Goal: Task Accomplishment & Management: Complete application form

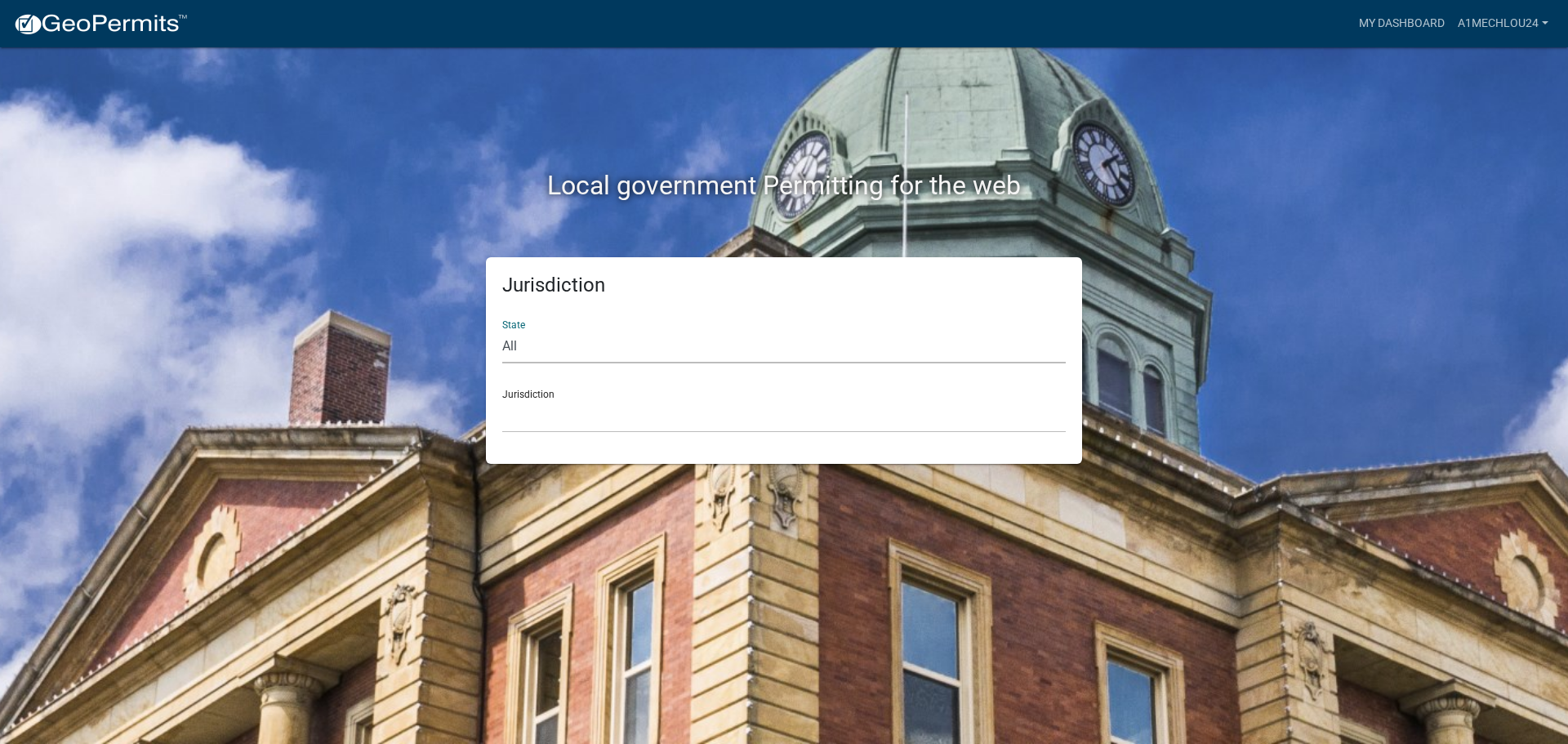
click at [504, 354] on select "All [US_STATE] [US_STATE] [US_STATE] [US_STATE] [US_STATE] [US_STATE] [US_STATE…" at bounding box center [784, 346] width 564 height 34
select select "[US_STATE]"
click at [502, 330] on select "All [US_STATE] [US_STATE] [US_STATE] [US_STATE] [US_STATE] [US_STATE] [US_STATE…" at bounding box center [784, 346] width 564 height 34
click at [562, 427] on select "City of [GEOGRAPHIC_DATA], [US_STATE] City of [GEOGRAPHIC_DATA], [US_STATE] Cit…" at bounding box center [784, 416] width 564 height 34
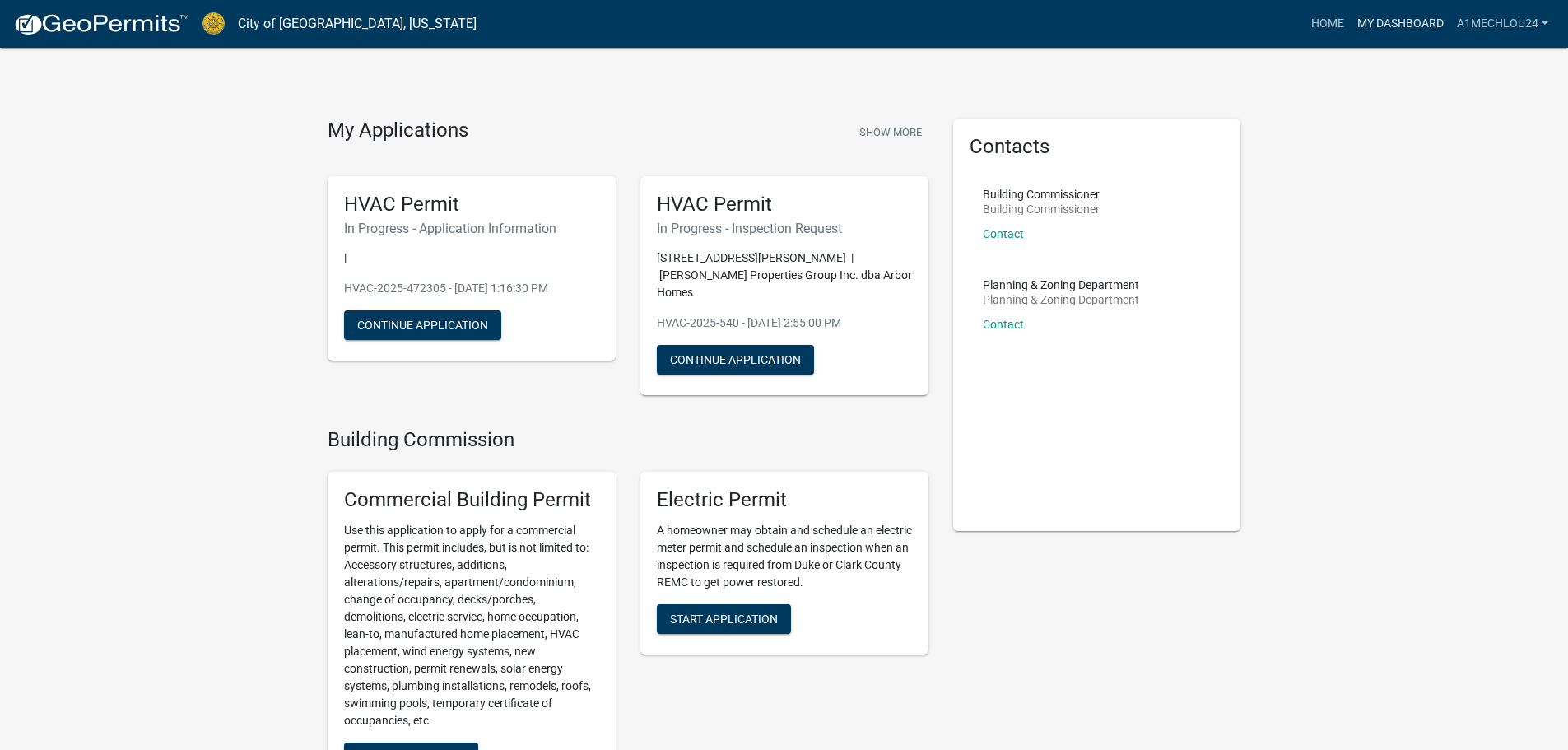
click at [1401, 27] on link "My Dashboard" at bounding box center [1400, 24] width 100 height 31
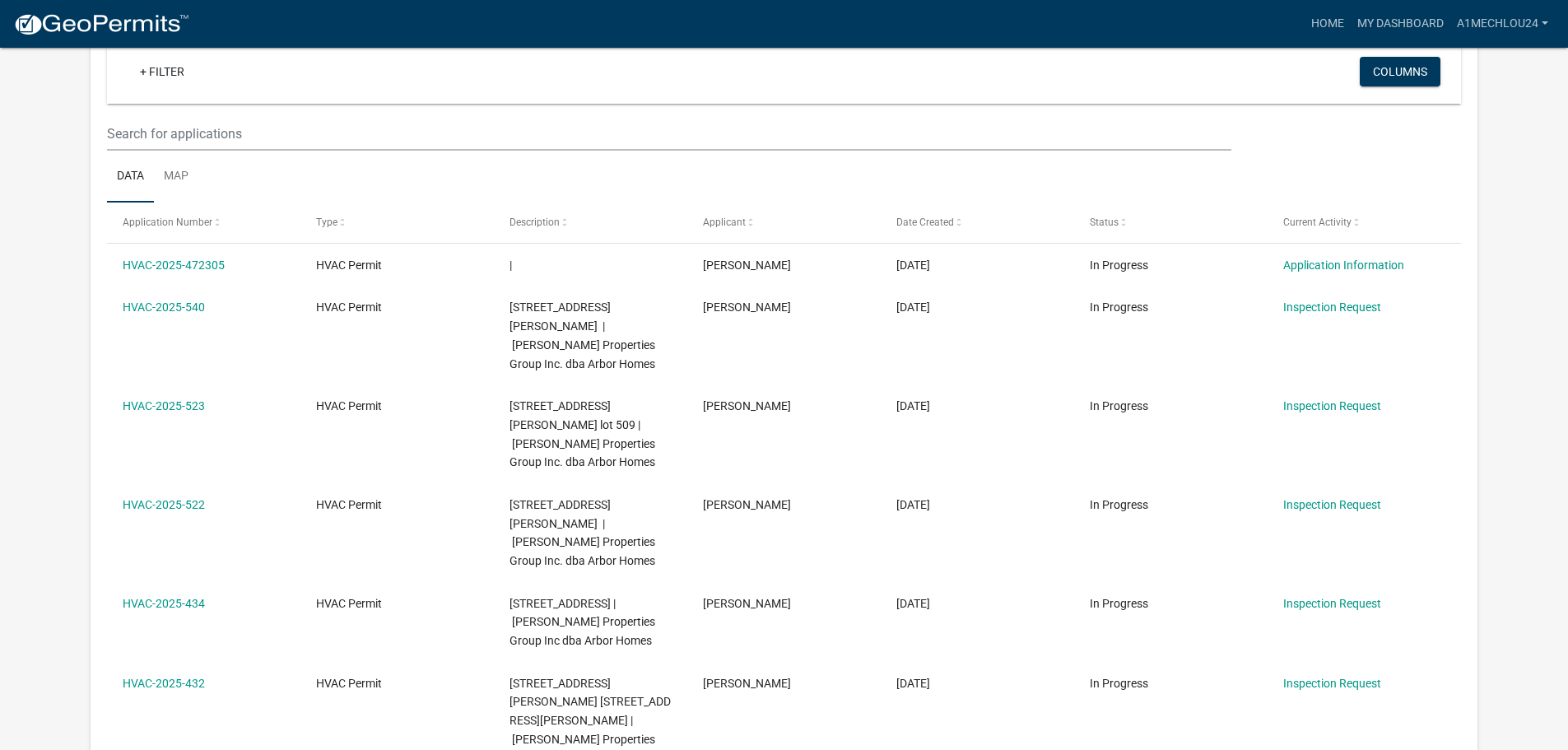
scroll to position [136, 0]
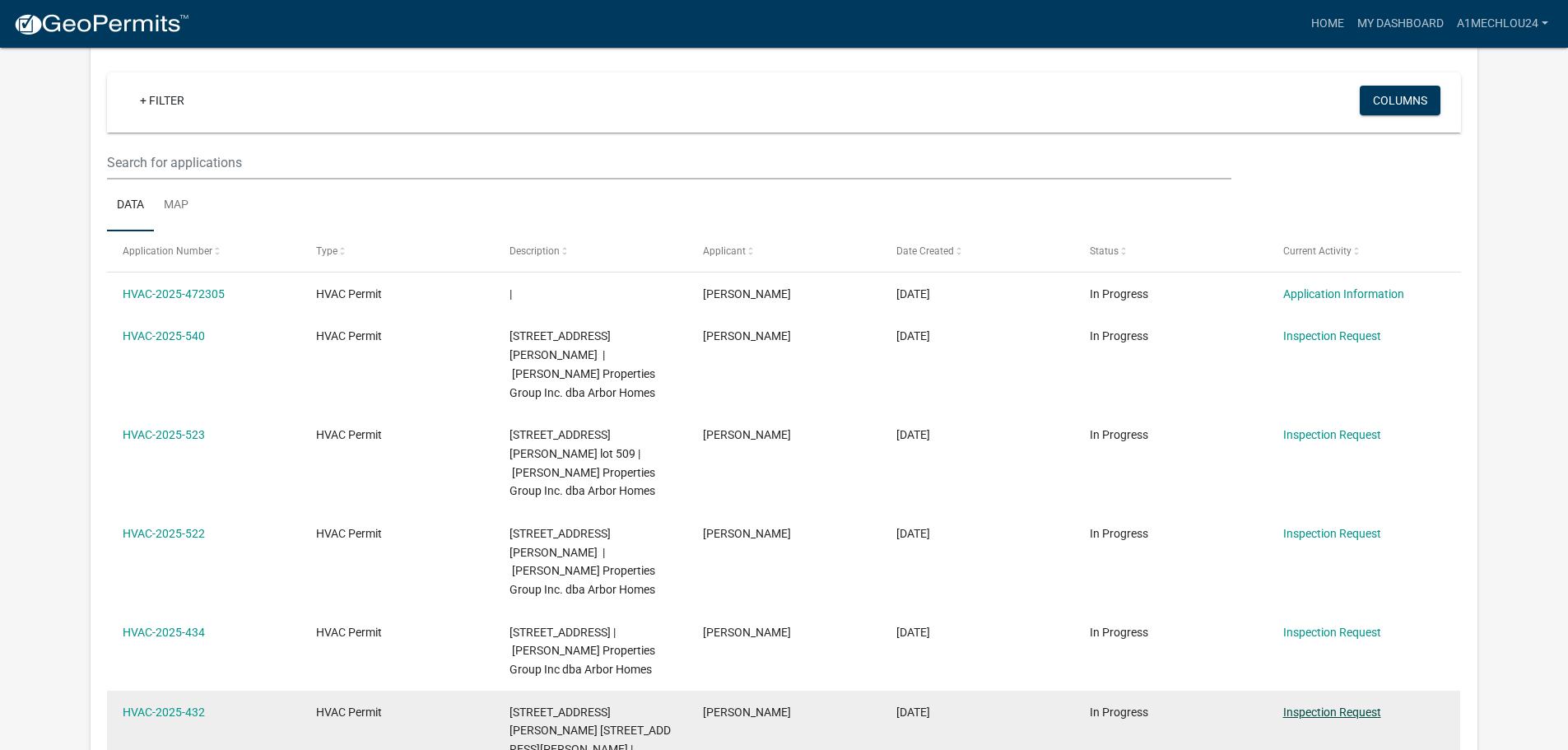
click at [1359, 705] on link "Inspection Request" at bounding box center [1332, 712] width 98 height 13
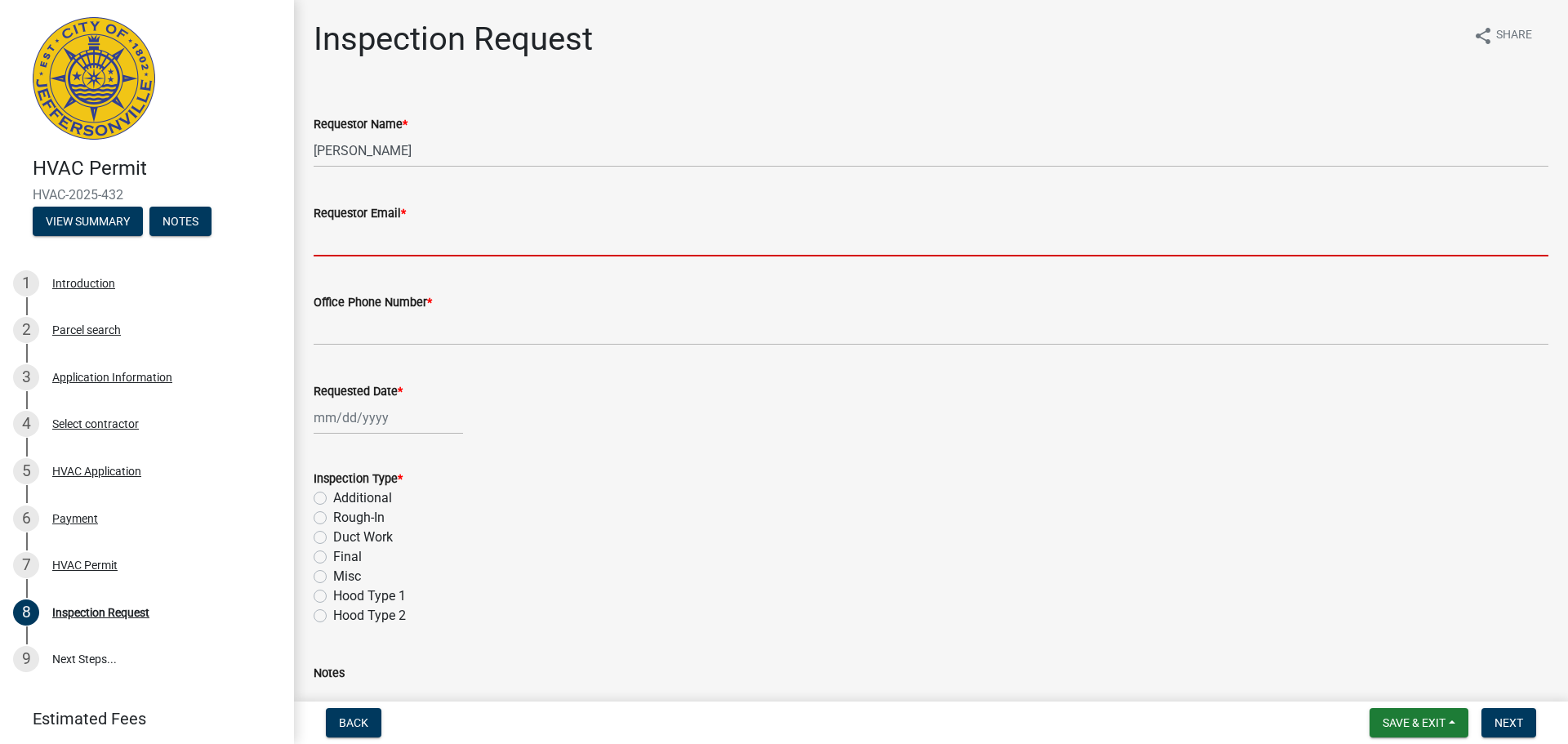
click at [353, 236] on input "Requestor Email *" at bounding box center [931, 239] width 1235 height 34
type input "[EMAIL_ADDRESS][DOMAIN_NAME]"
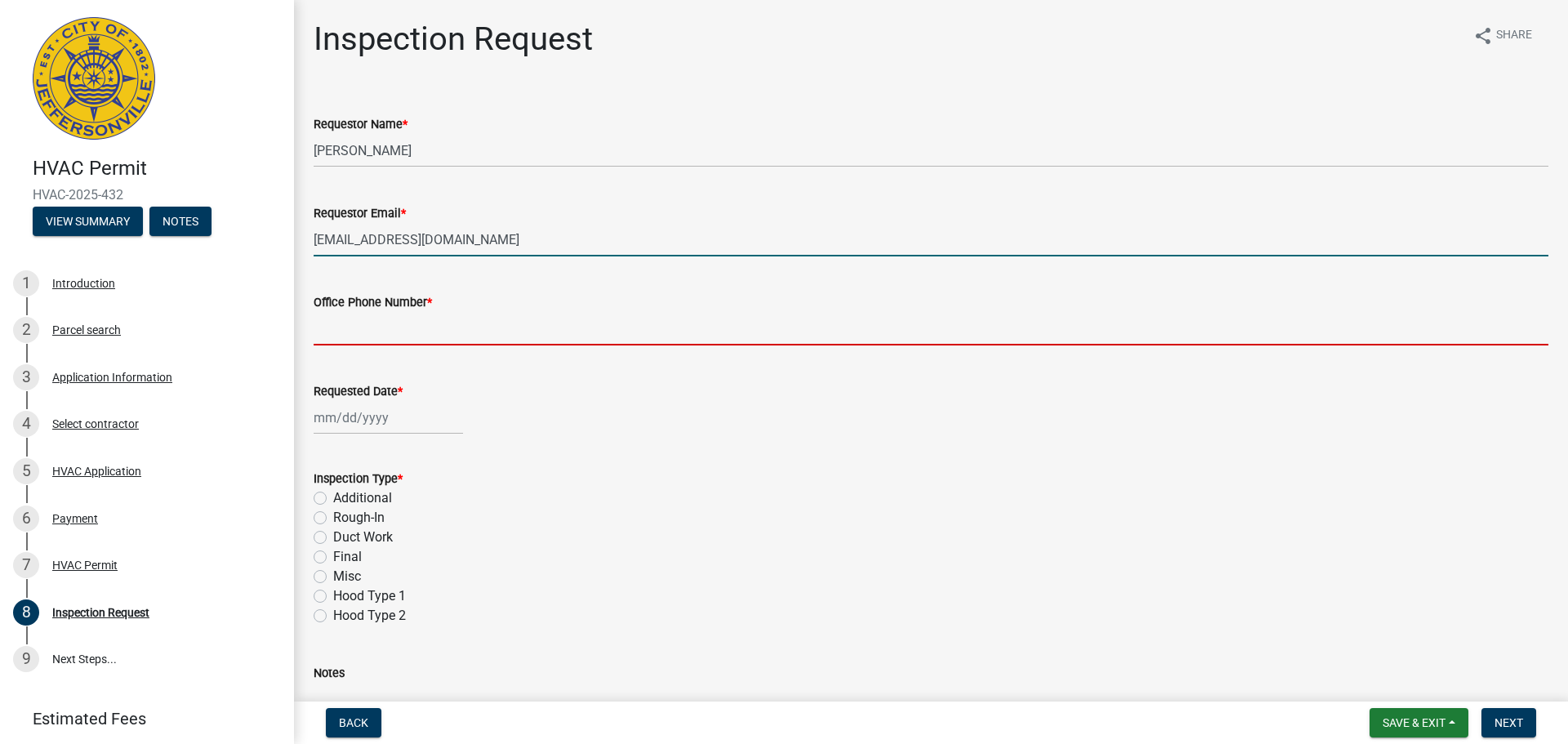
type input "5027082247"
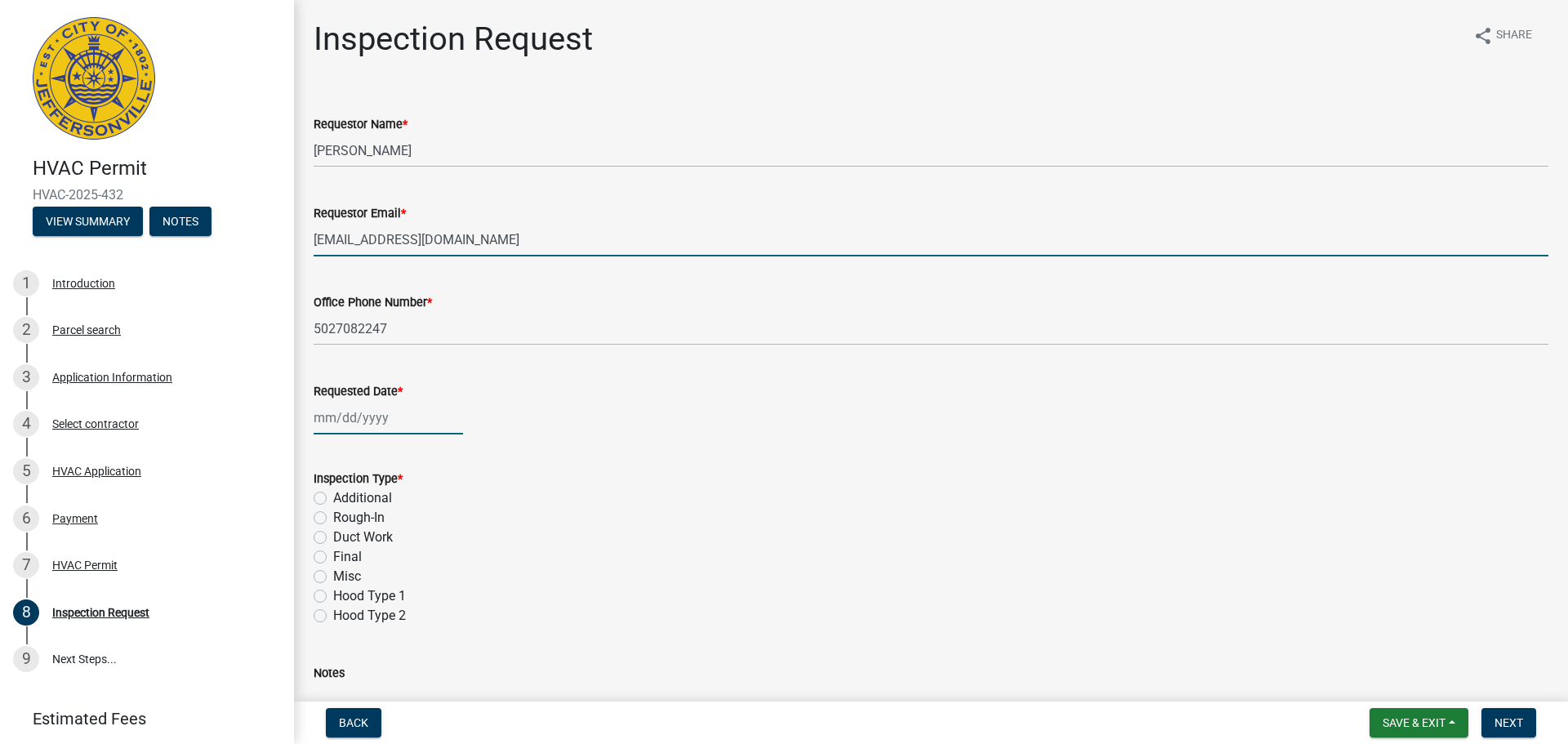
click at [351, 429] on div at bounding box center [388, 417] width 150 height 34
select select "9"
select select "2025"
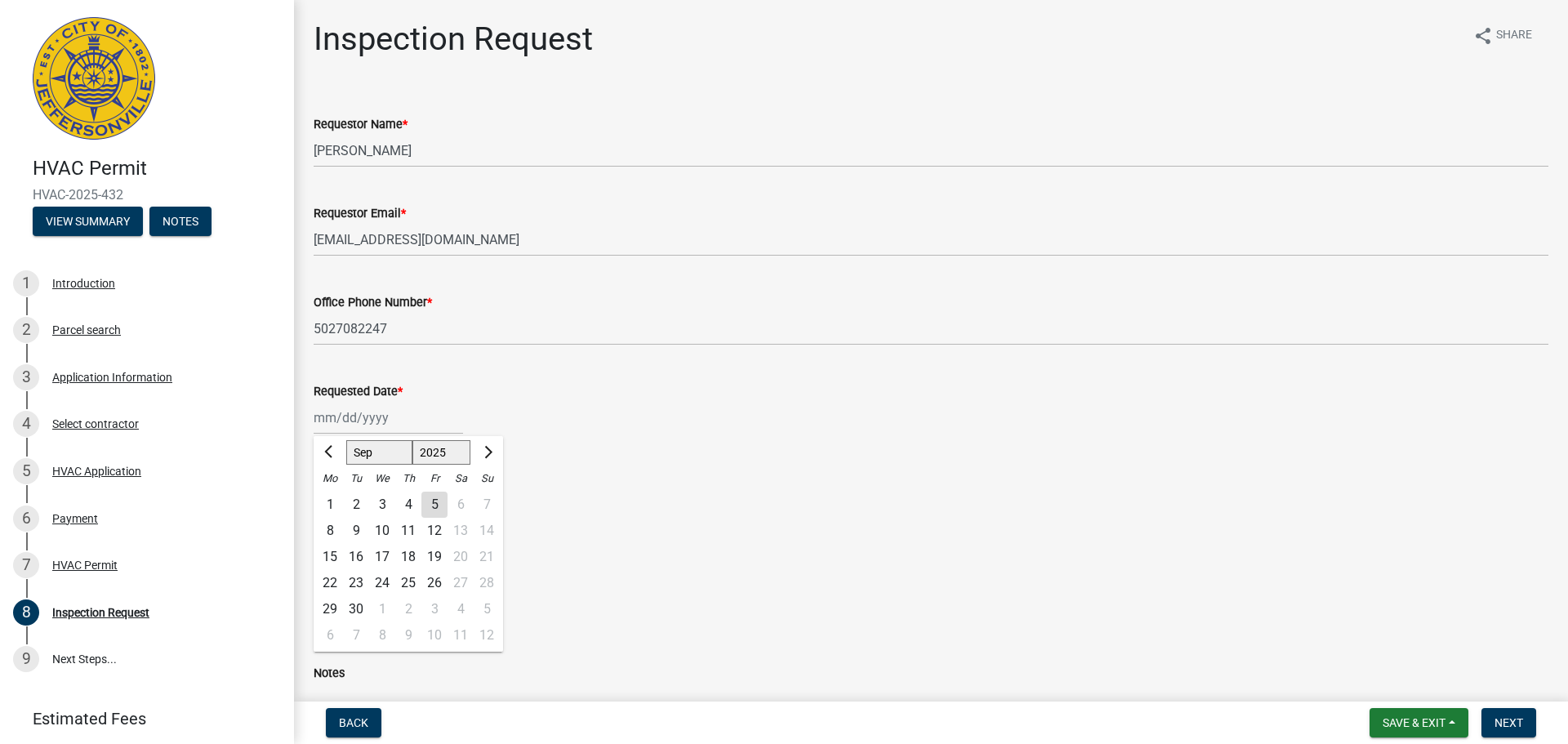
click at [327, 531] on div "8" at bounding box center [330, 531] width 26 height 26
type input "[DATE]"
click at [334, 554] on label "Final" at bounding box center [347, 557] width 29 height 20
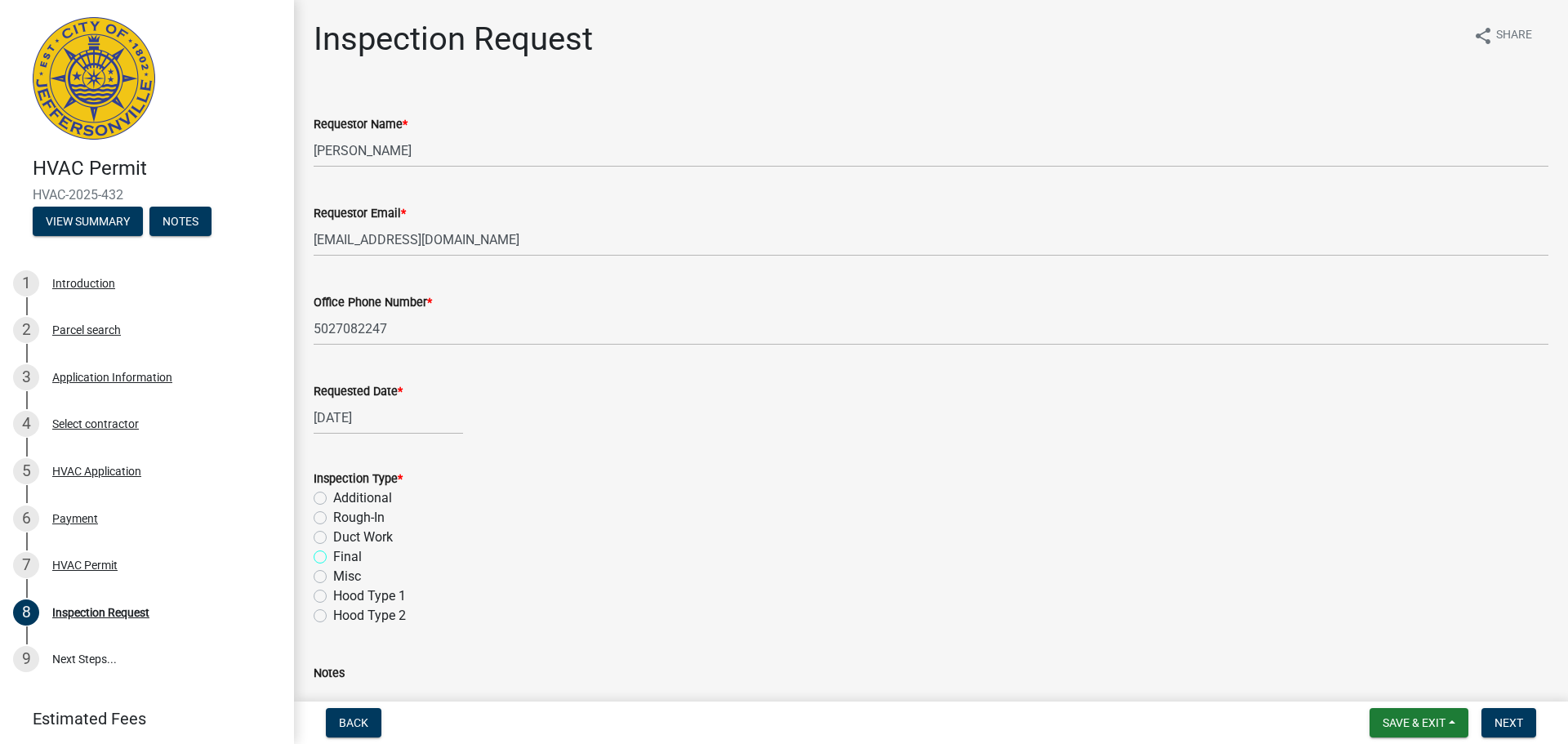
click at [334, 554] on input "Final" at bounding box center [339, 553] width 10 height 10
radio input "true"
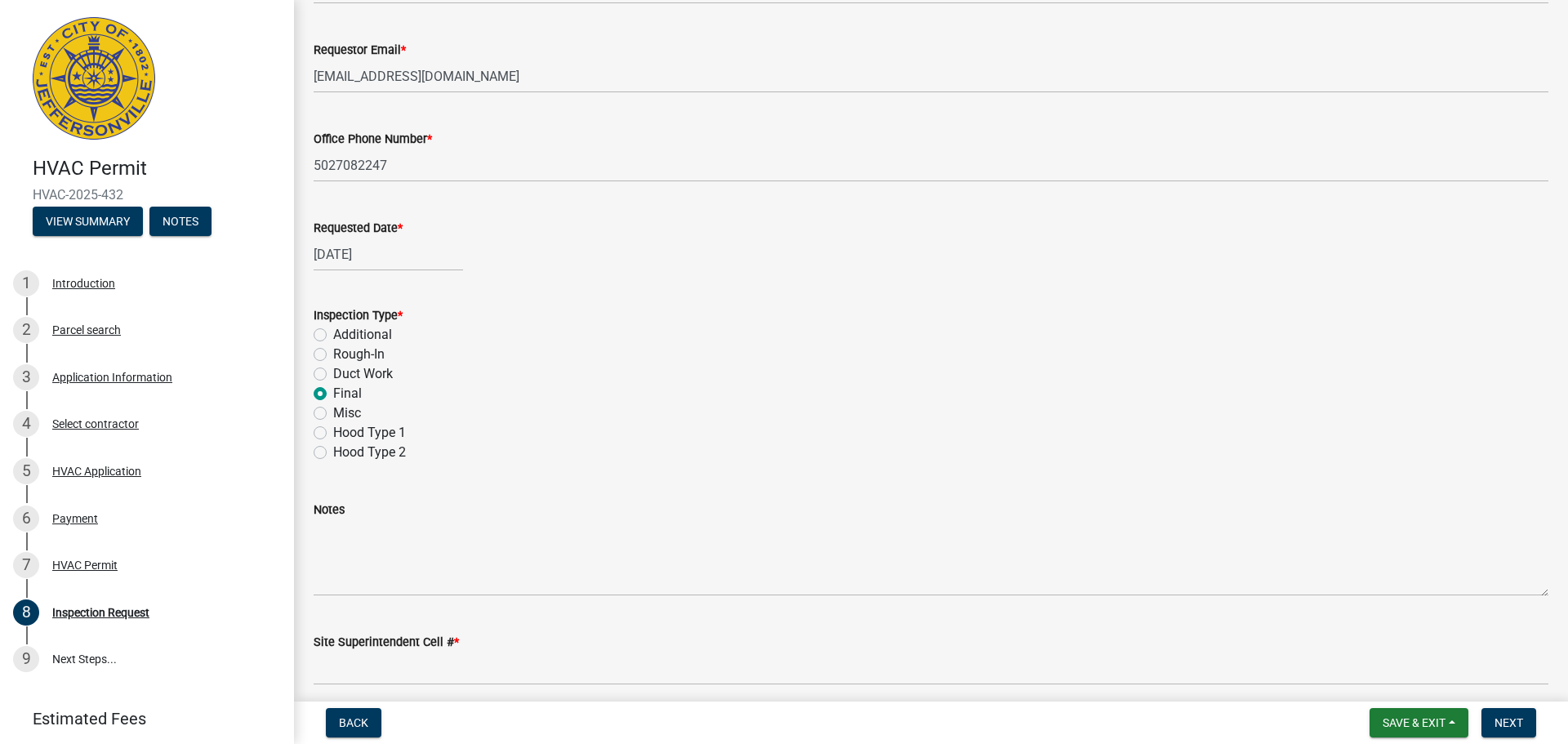
scroll to position [230, 0]
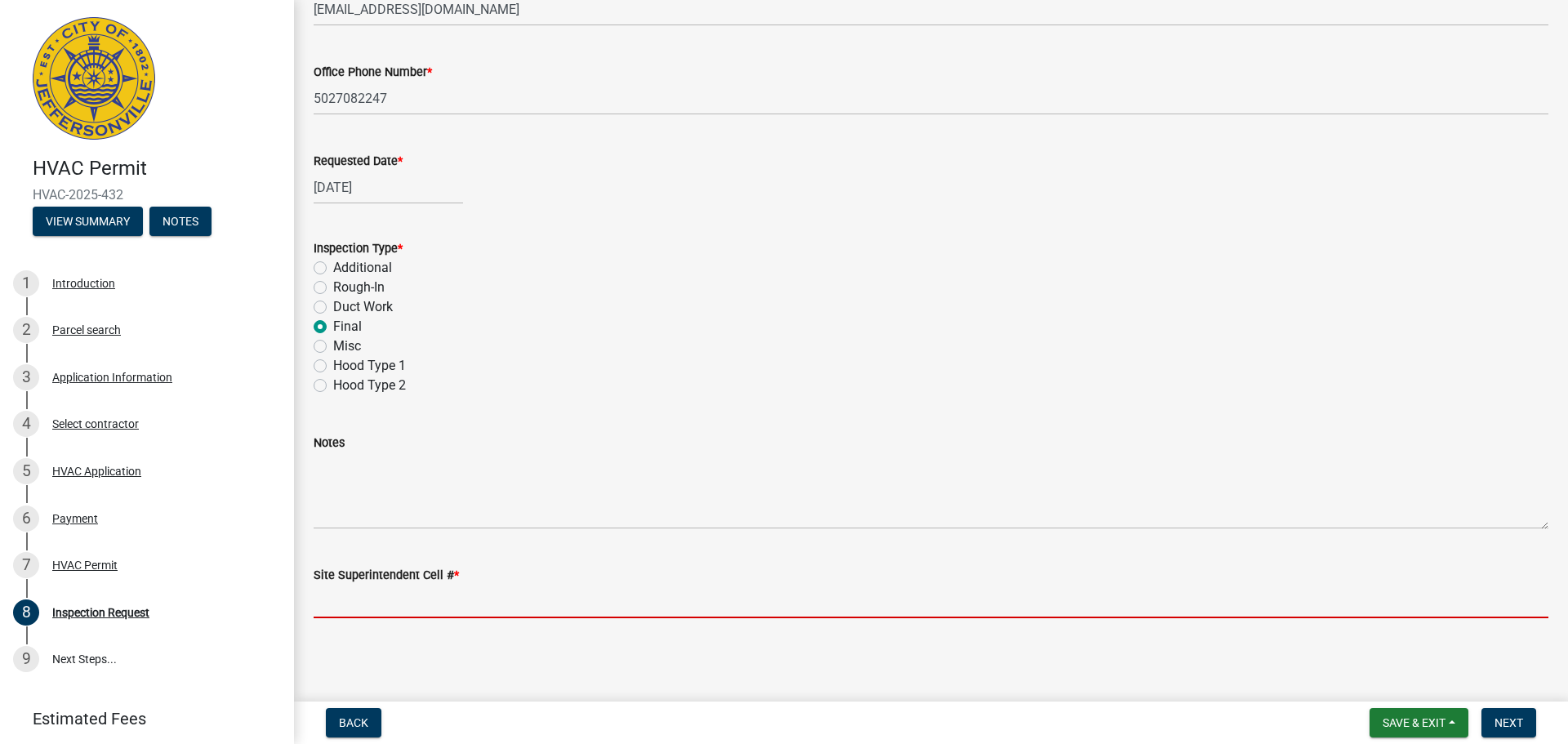
click at [357, 605] on input "Site Superintendent Cell # *" at bounding box center [931, 601] width 1235 height 34
type input "[PHONE_NUMBER]"
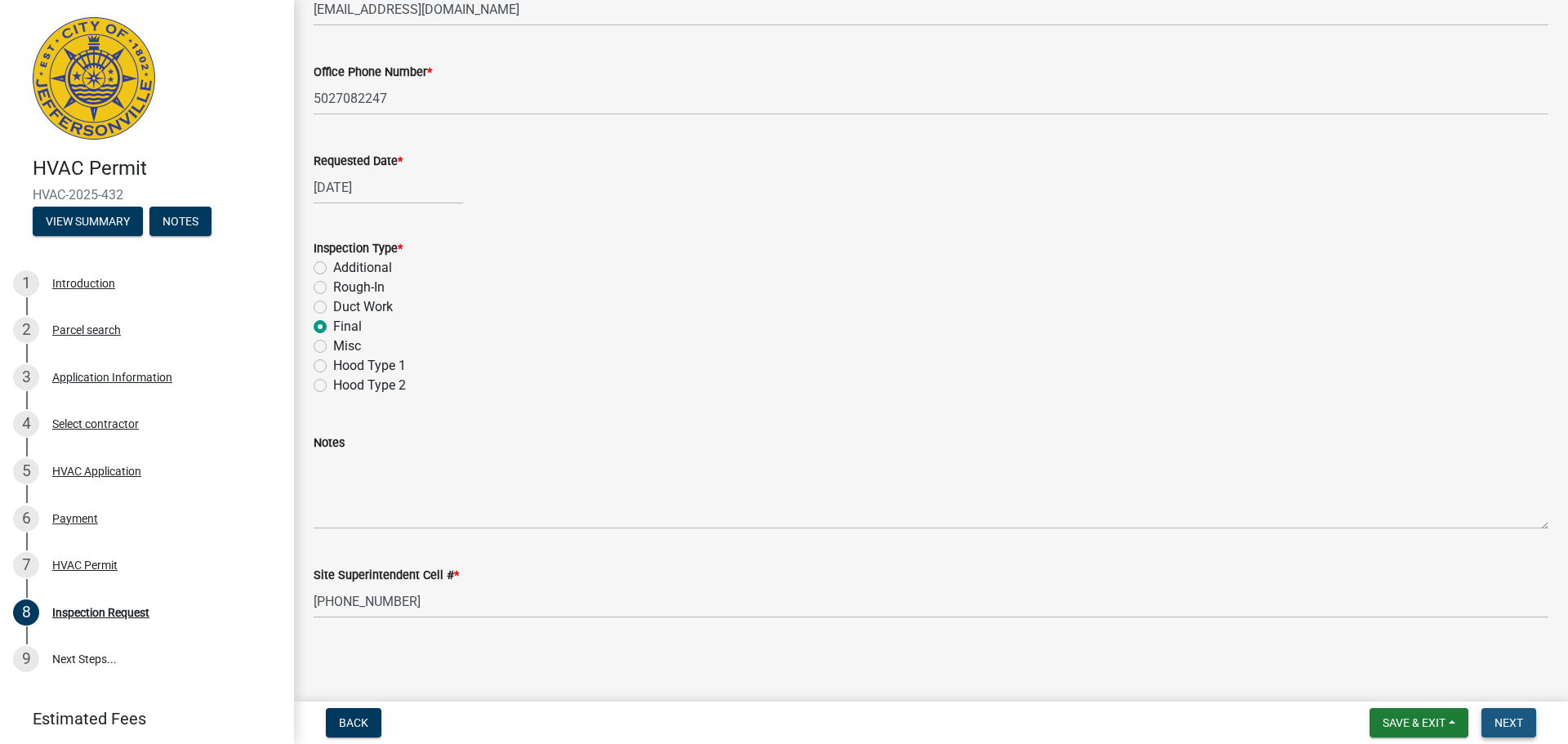
click at [1501, 714] on button "Next" at bounding box center [1508, 722] width 55 height 29
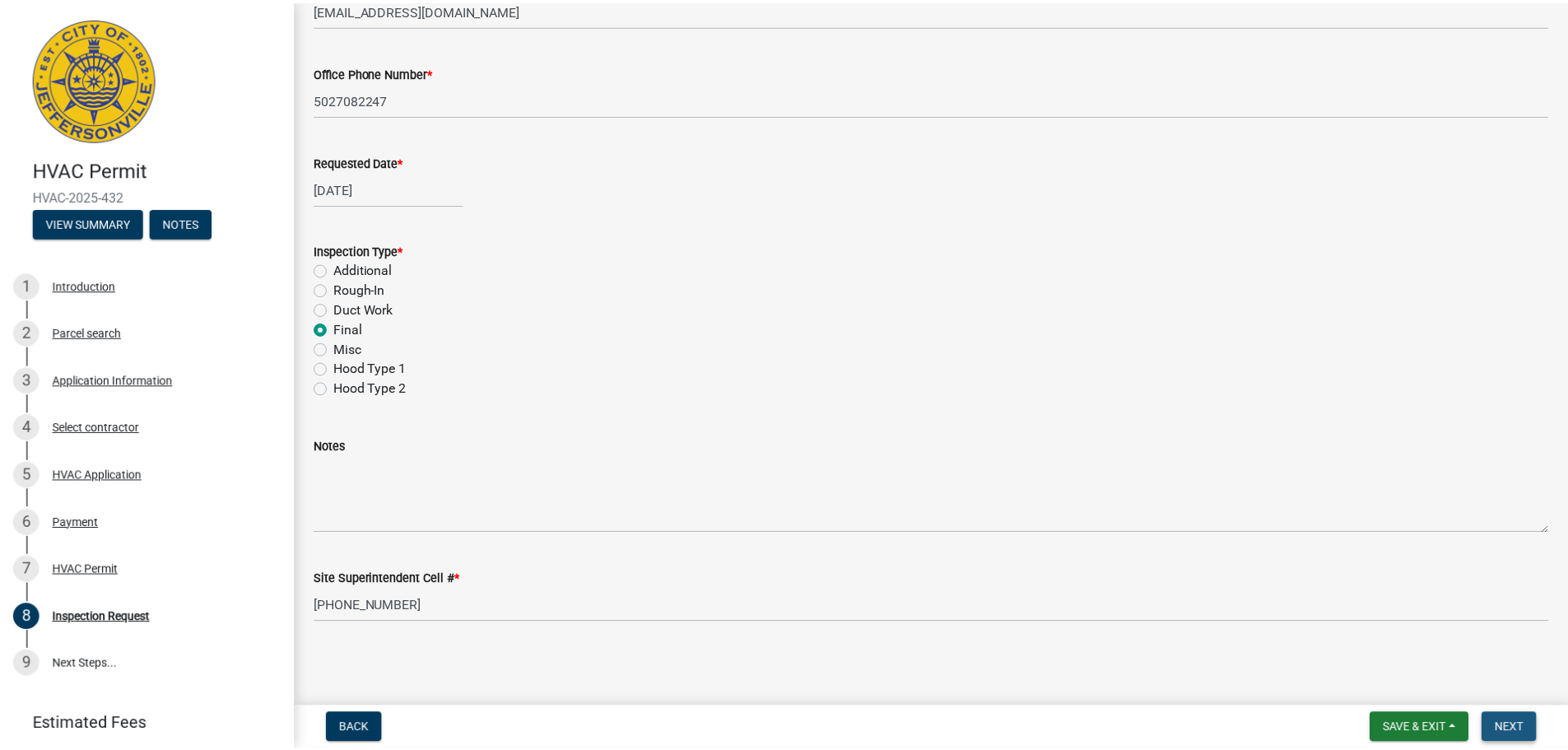
scroll to position [0, 0]
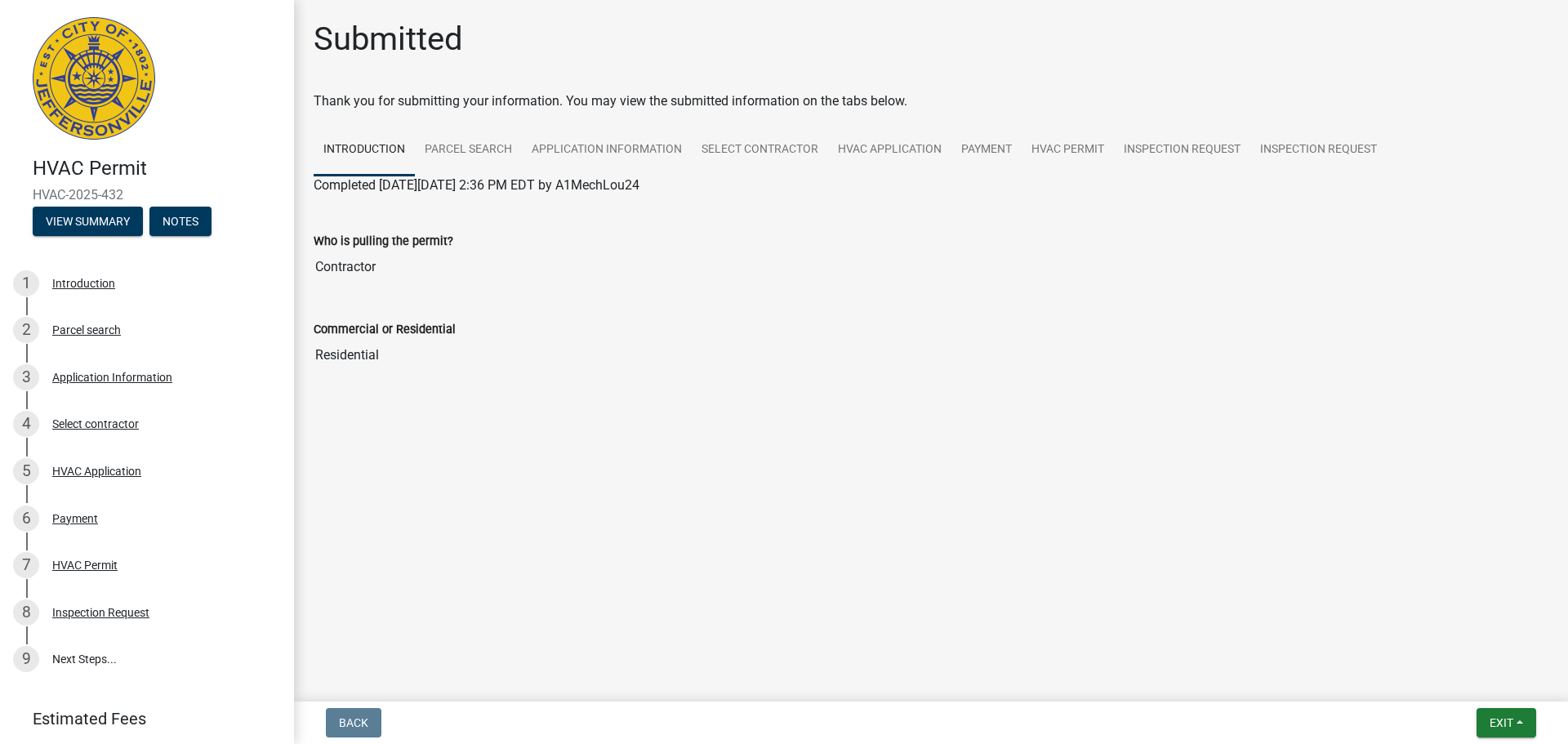
click at [88, 51] on img at bounding box center [94, 78] width 122 height 122
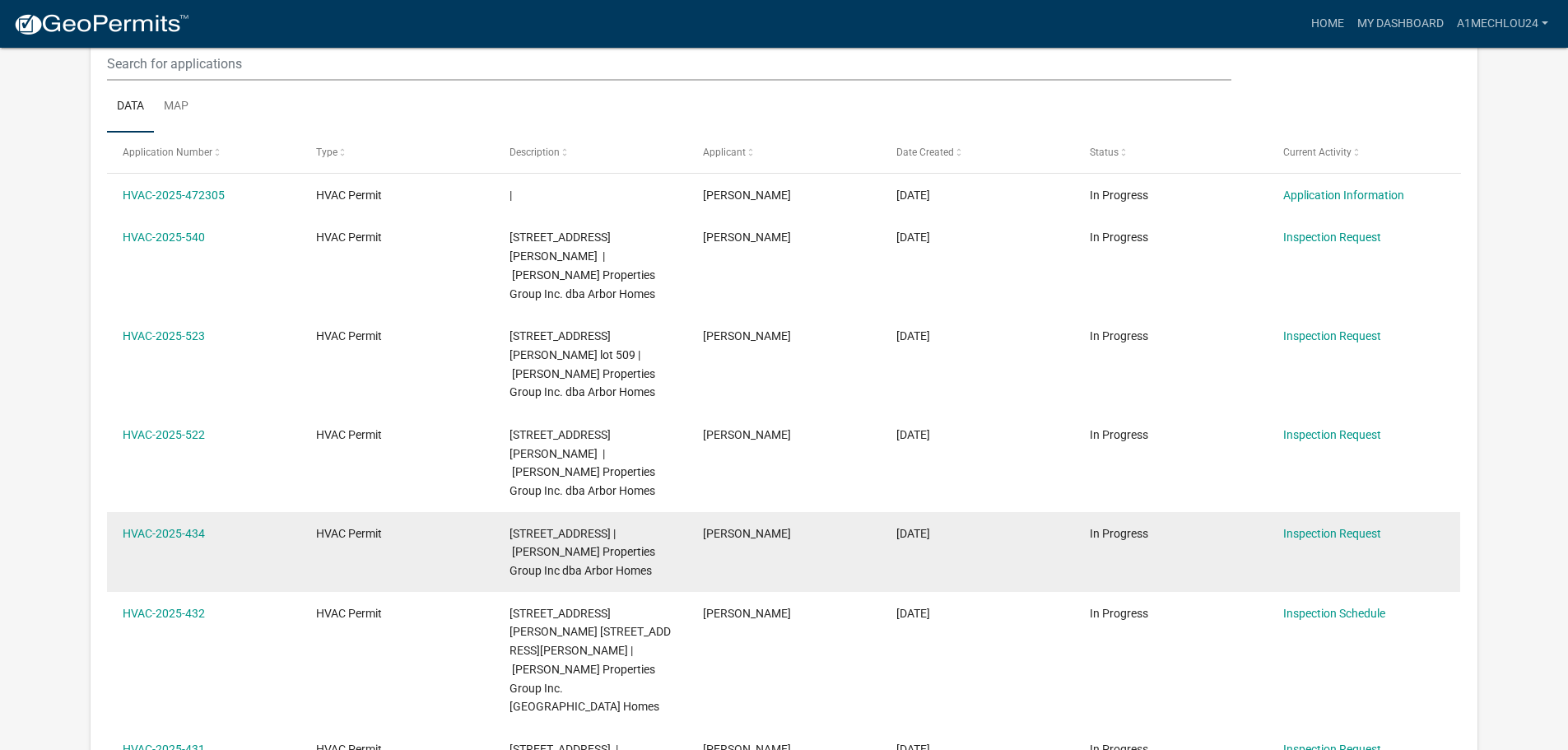
scroll to position [247, 0]
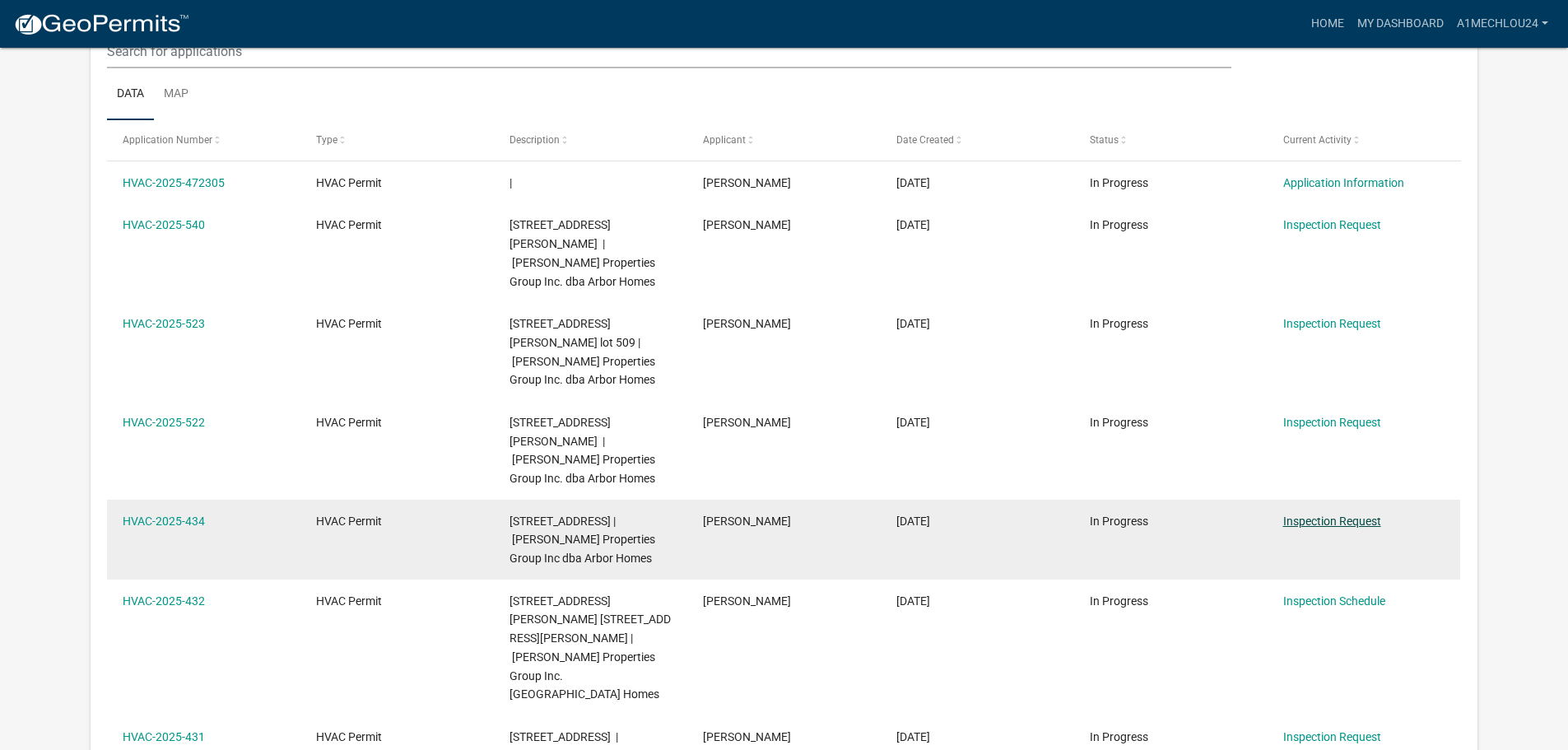
click at [1299, 514] on link "Inspection Request" at bounding box center [1332, 520] width 98 height 13
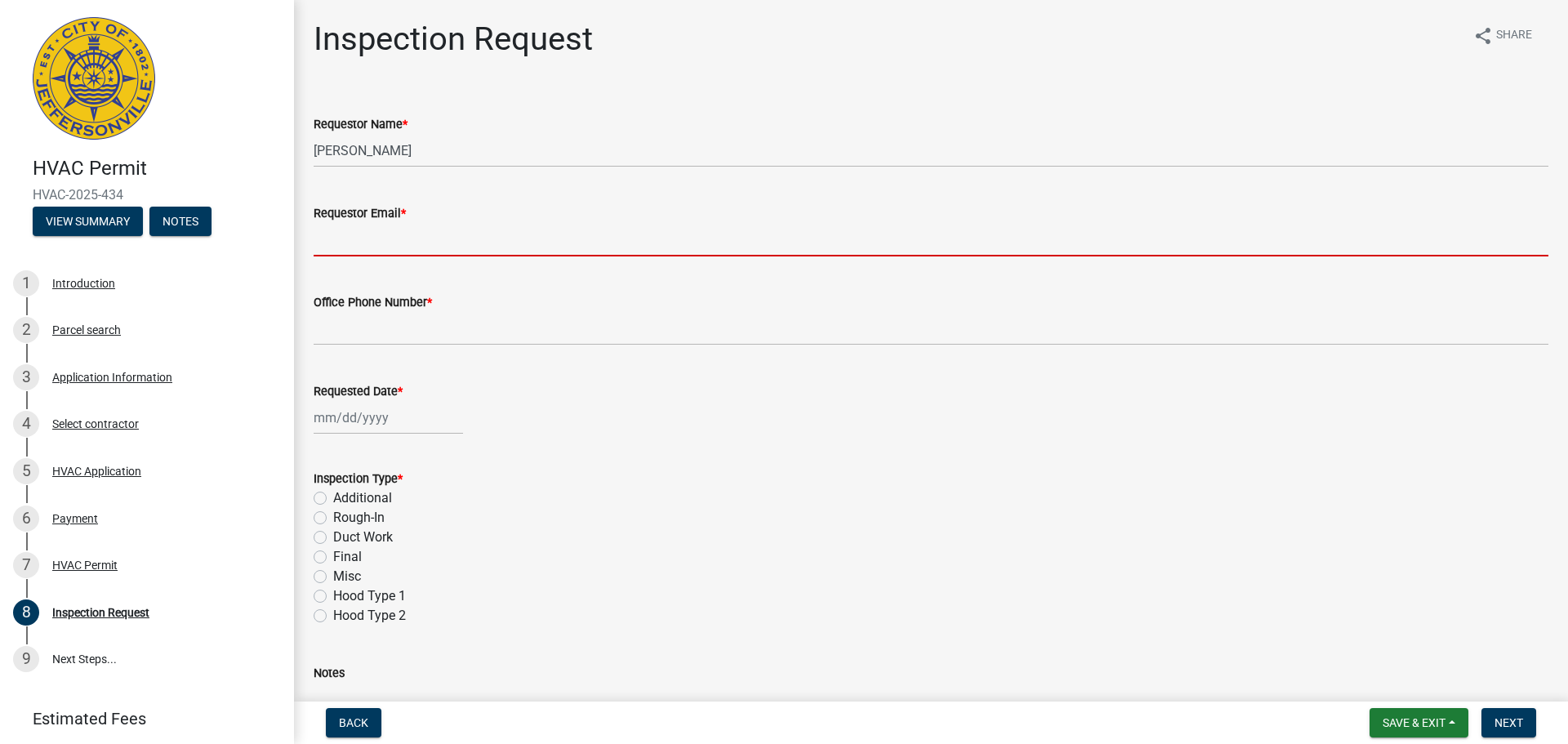
click at [413, 249] on input "Requestor Email *" at bounding box center [931, 239] width 1235 height 34
type input "[EMAIL_ADDRESS][DOMAIN_NAME]"
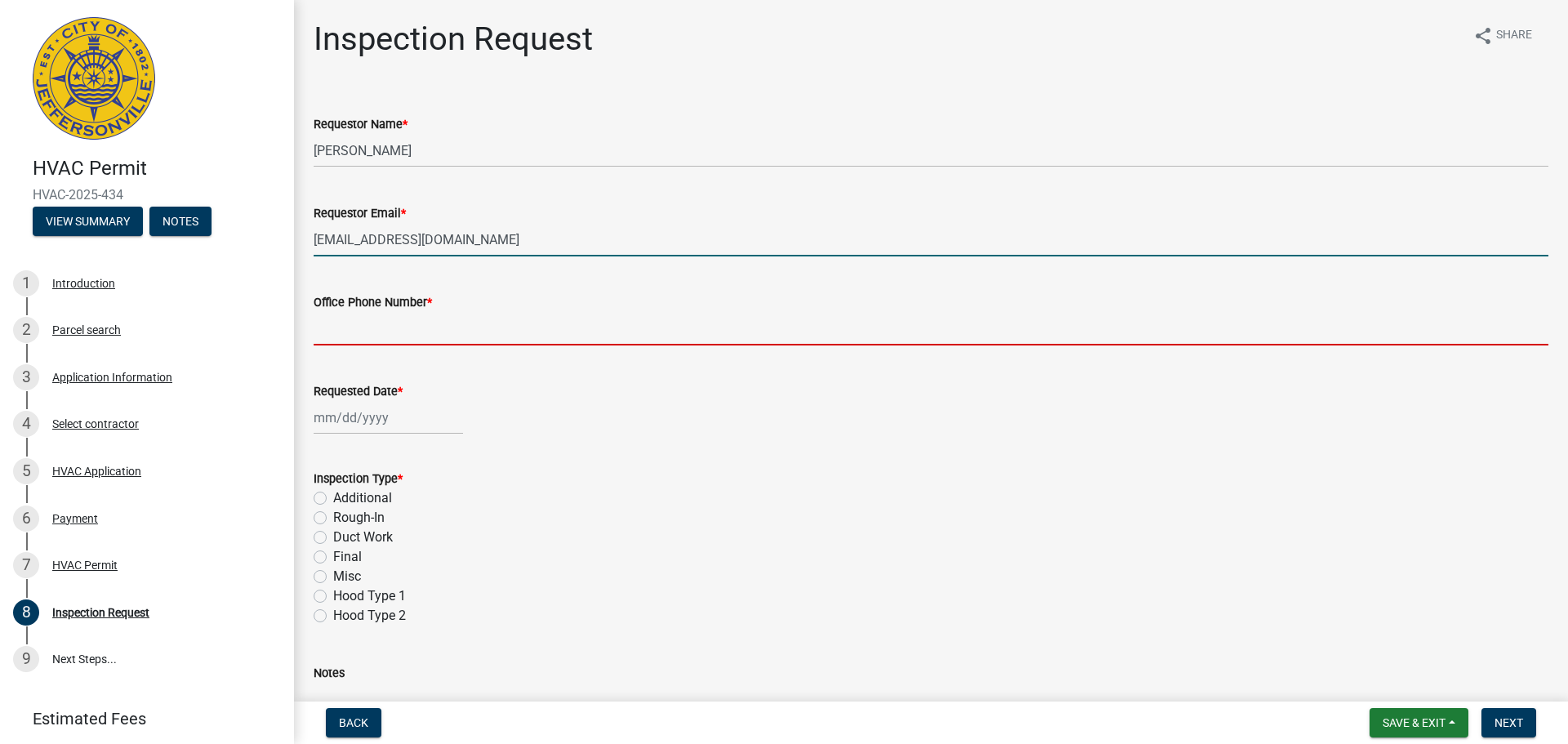
type input "5027082247"
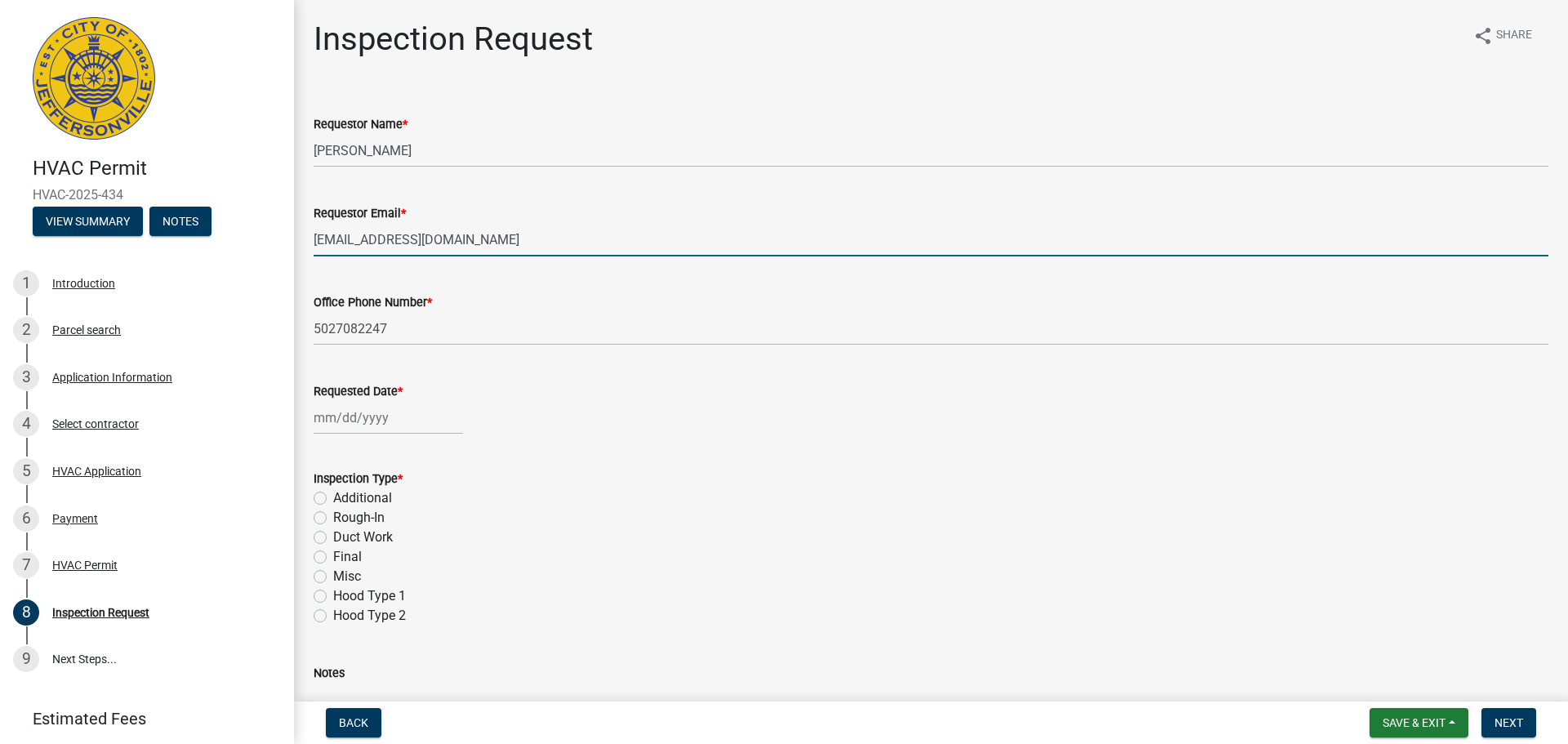
click at [376, 419] on div at bounding box center [388, 417] width 150 height 34
select select "9"
select select "2025"
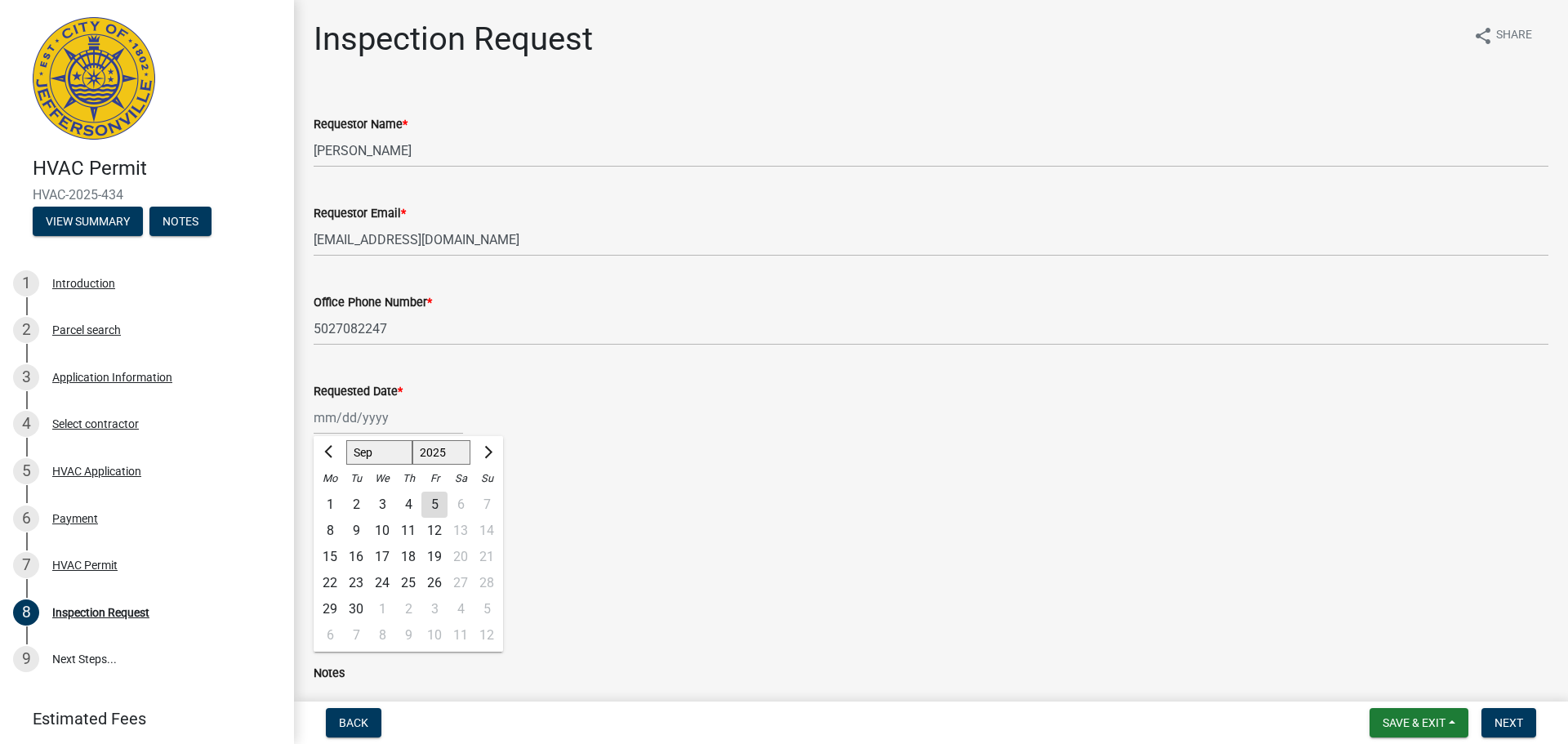
click at [328, 531] on div "8" at bounding box center [330, 531] width 26 height 26
type input "[DATE]"
click at [334, 553] on label "Final" at bounding box center [347, 557] width 29 height 20
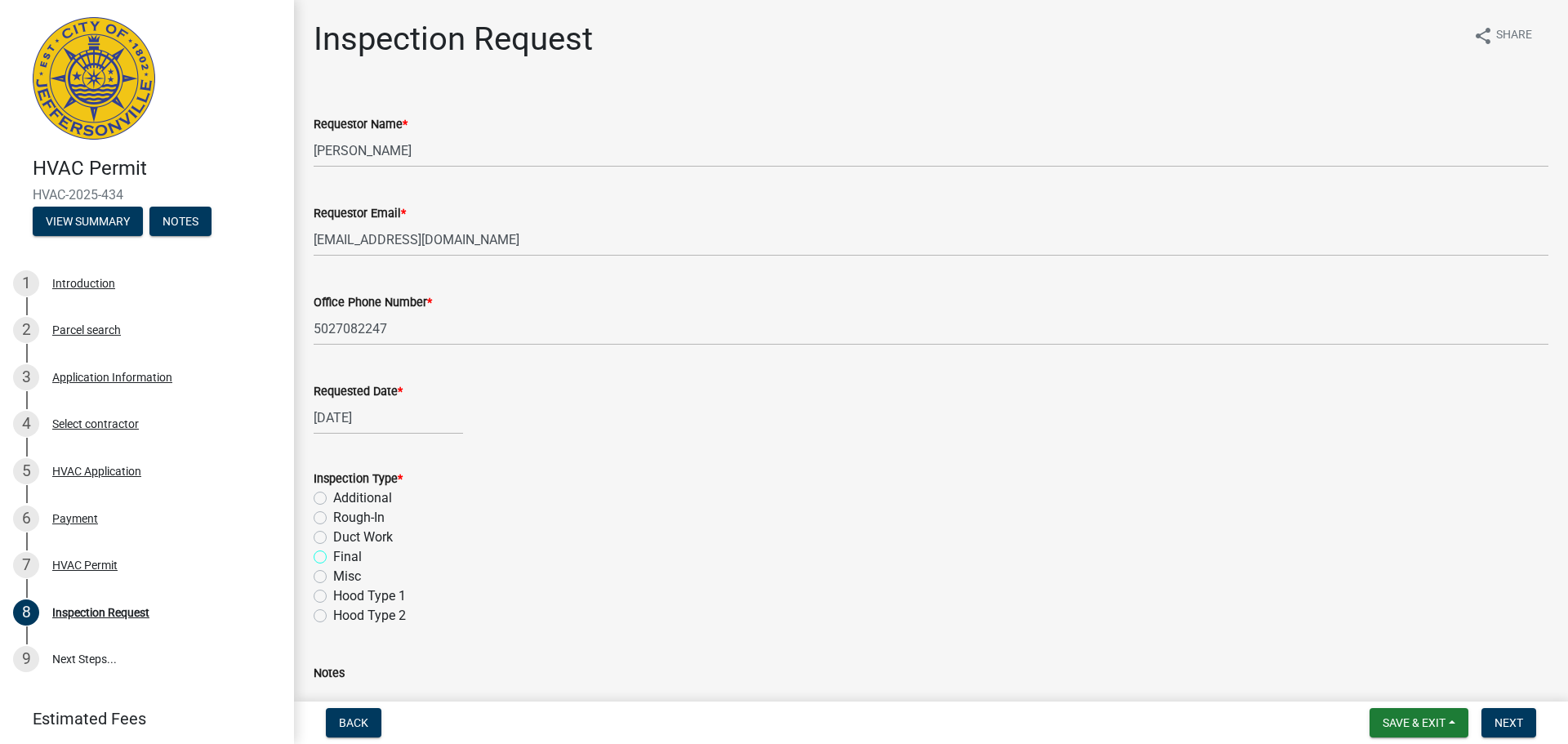
click at [334, 553] on input "Final" at bounding box center [339, 553] width 10 height 10
radio input "true"
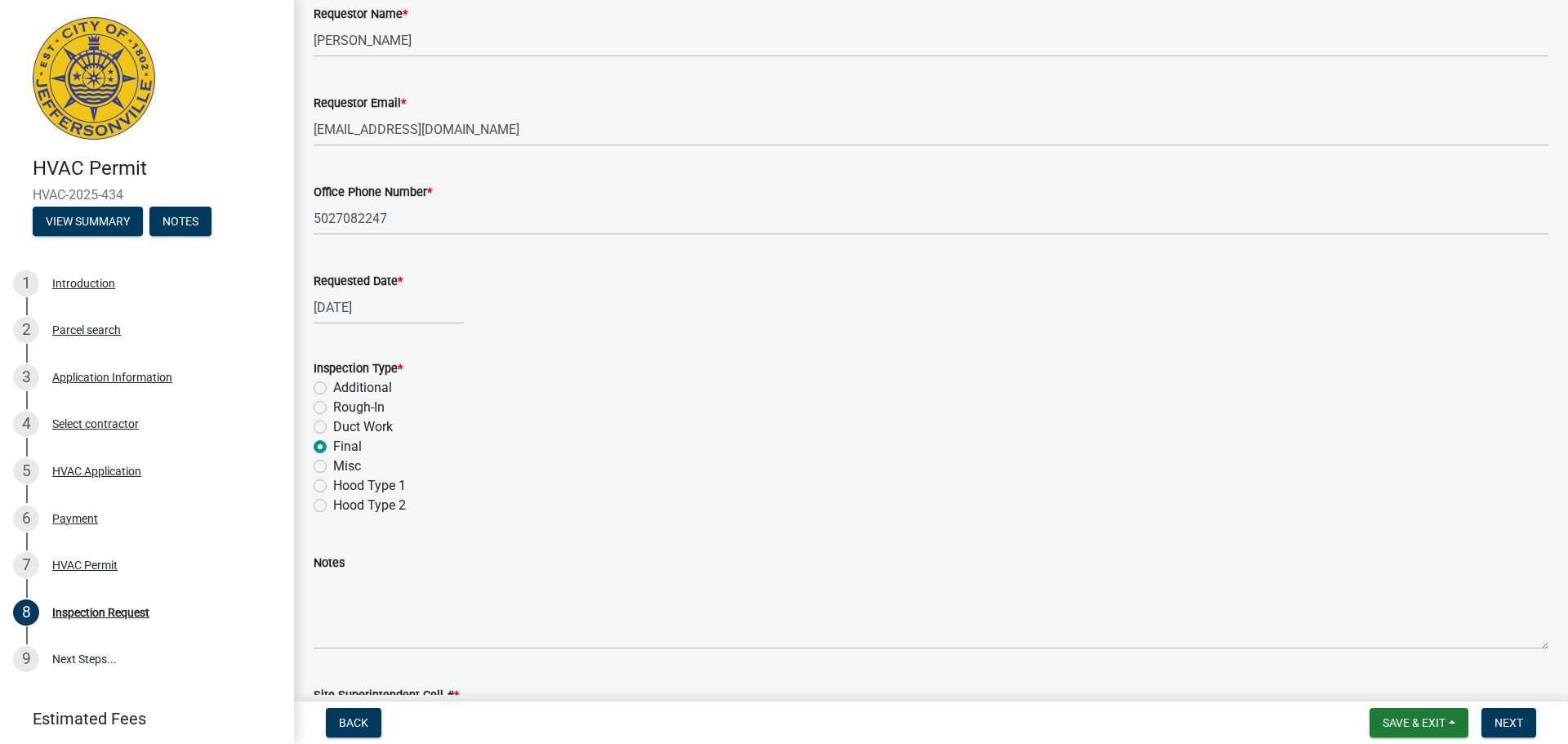
scroll to position [230, 0]
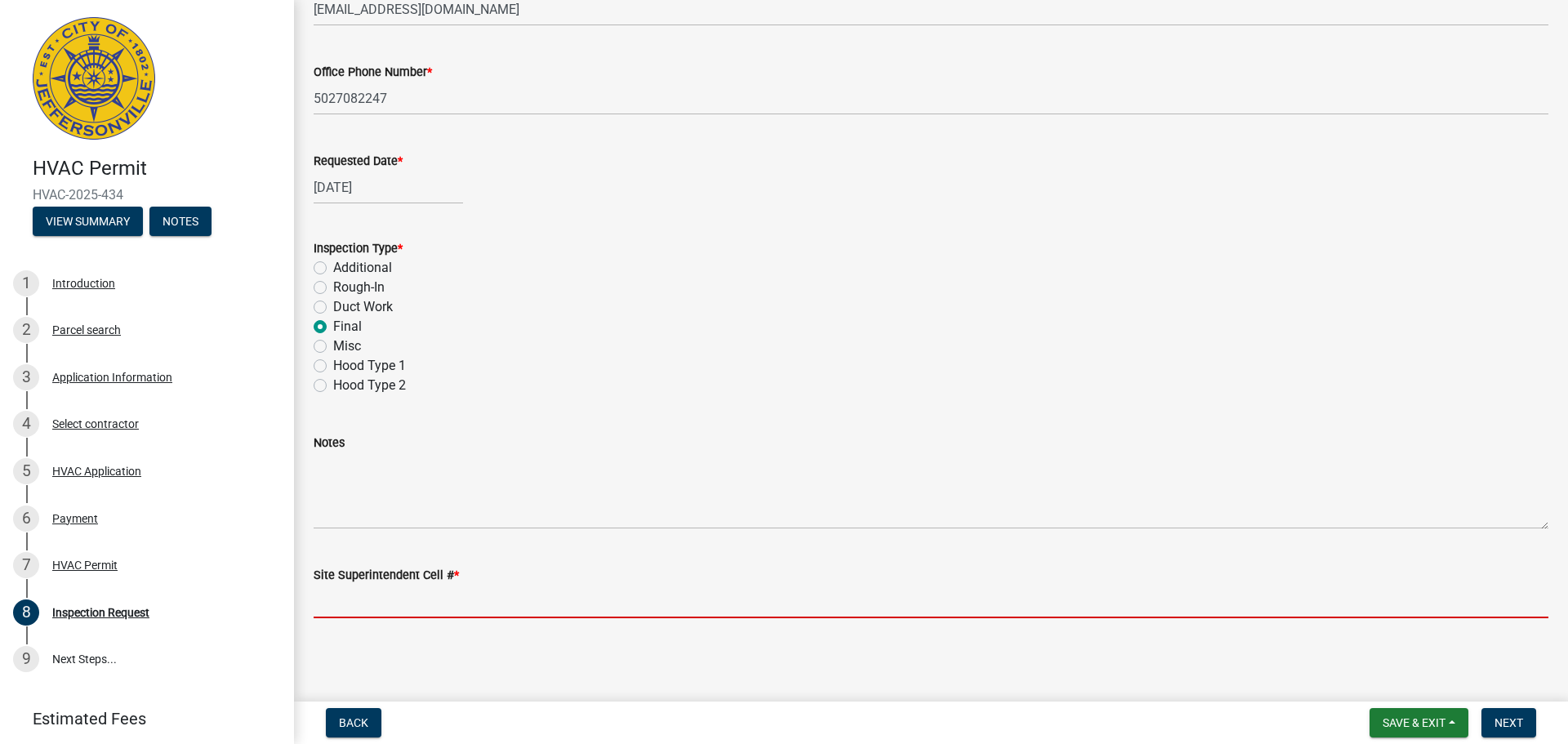
click at [341, 606] on input "Site Superintendent Cell # *" at bounding box center [931, 601] width 1235 height 34
type input "[PHONE_NUMBER]"
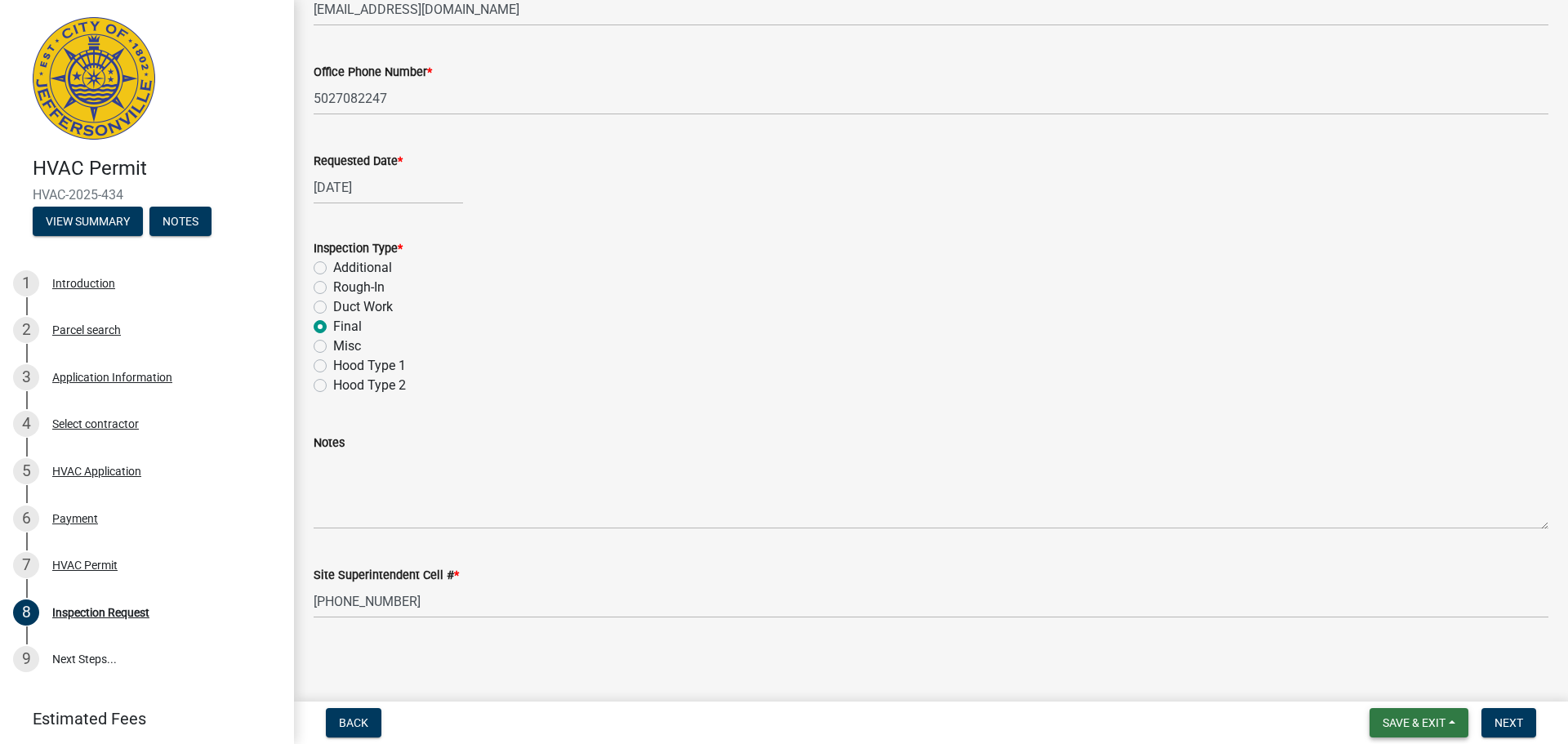
click at [1427, 726] on span "Save & Exit" at bounding box center [1414, 722] width 63 height 13
click at [1403, 676] on button "Save & Exit" at bounding box center [1403, 680] width 131 height 39
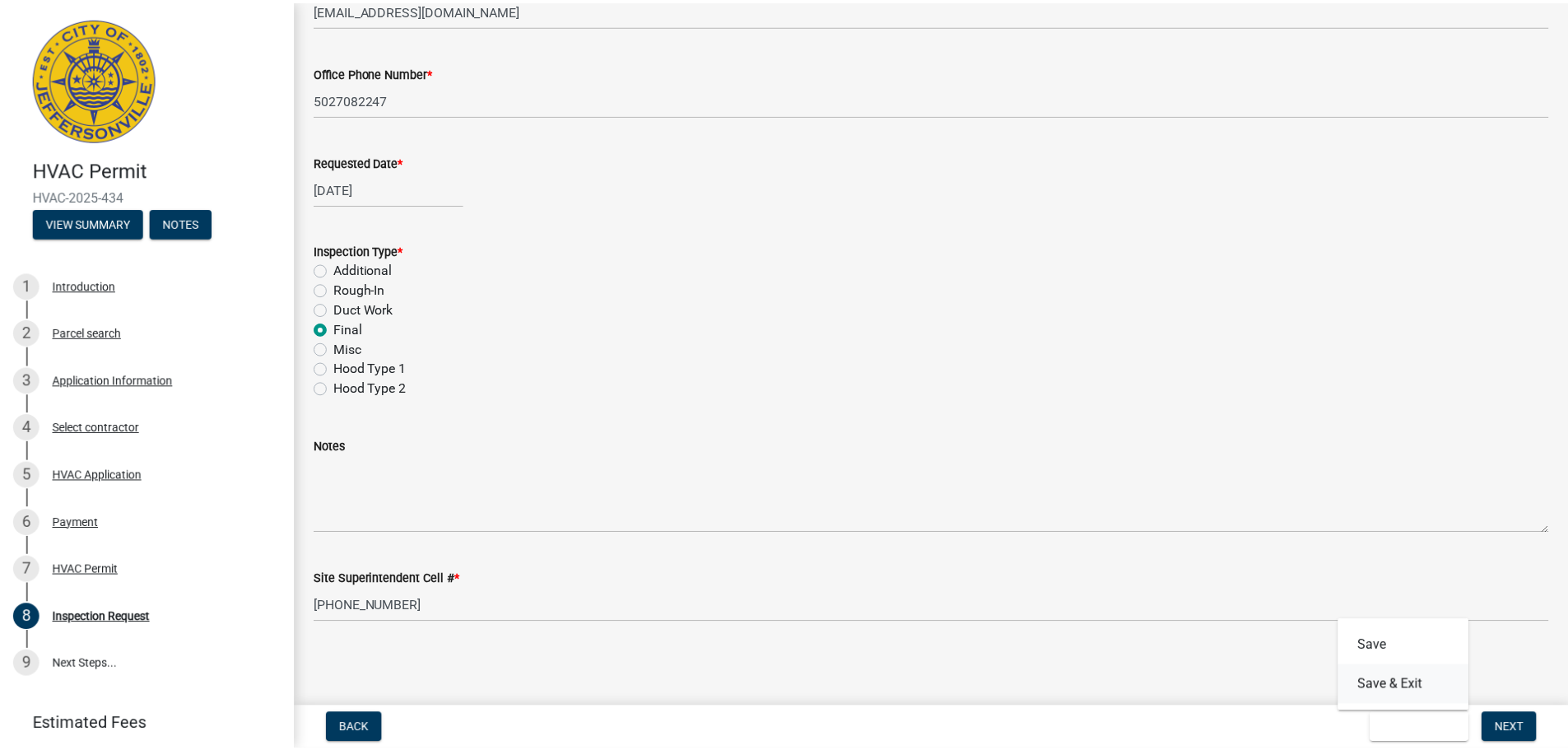
scroll to position [0, 0]
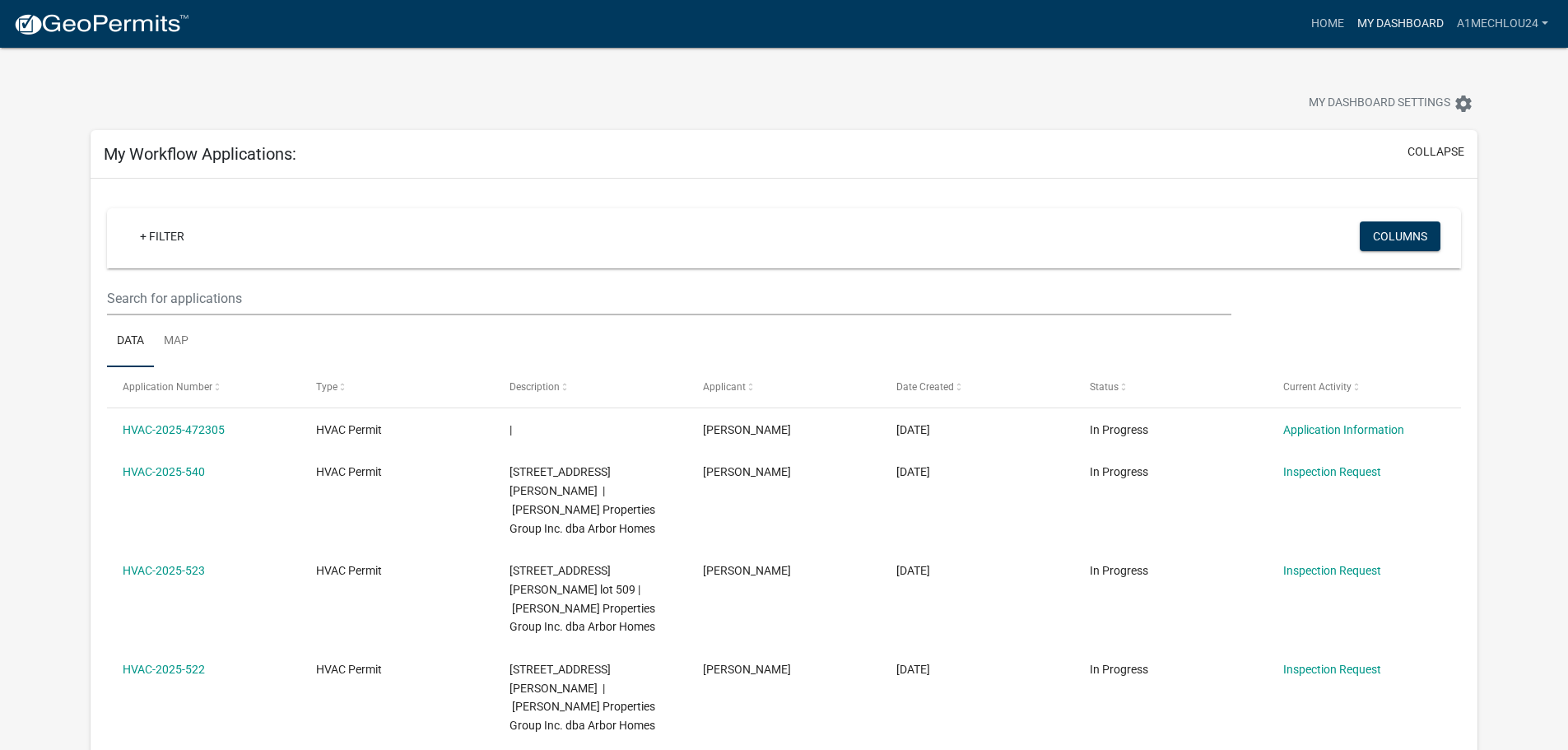
click at [1393, 15] on link "My Dashboard" at bounding box center [1400, 24] width 100 height 31
click at [1317, 10] on link "Home" at bounding box center [1327, 24] width 46 height 31
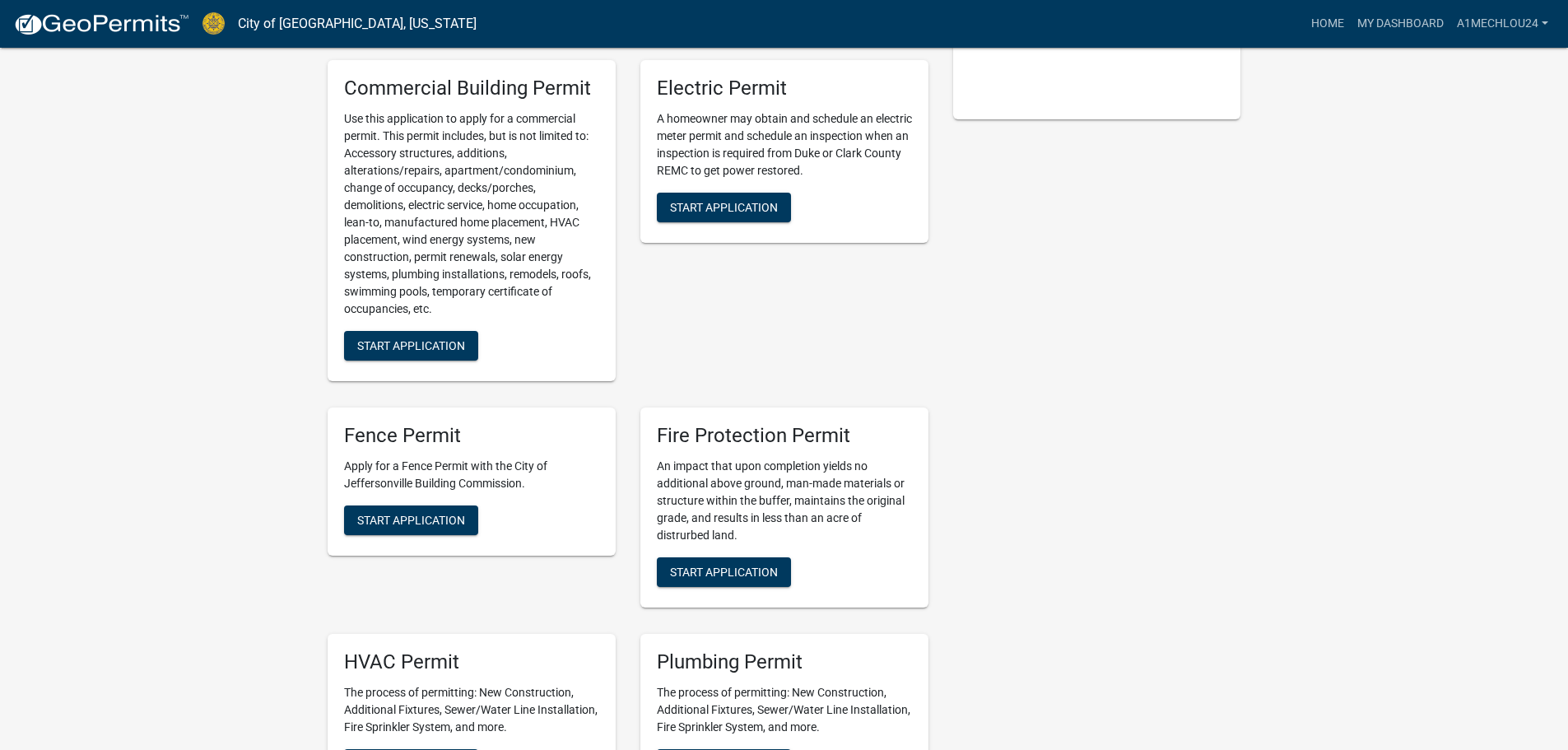
scroll to position [329, 0]
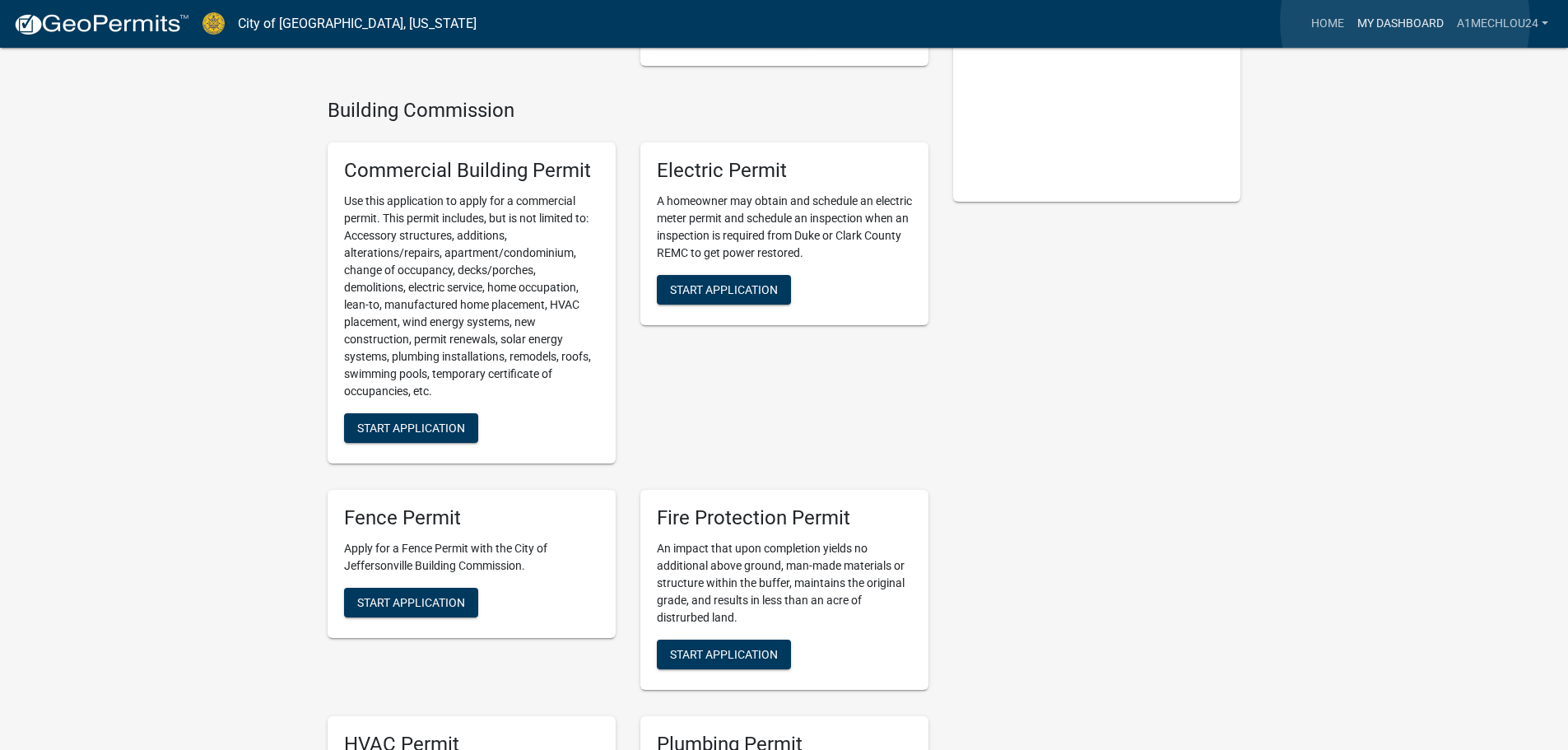
click at [1405, 22] on link "My Dashboard" at bounding box center [1400, 24] width 100 height 31
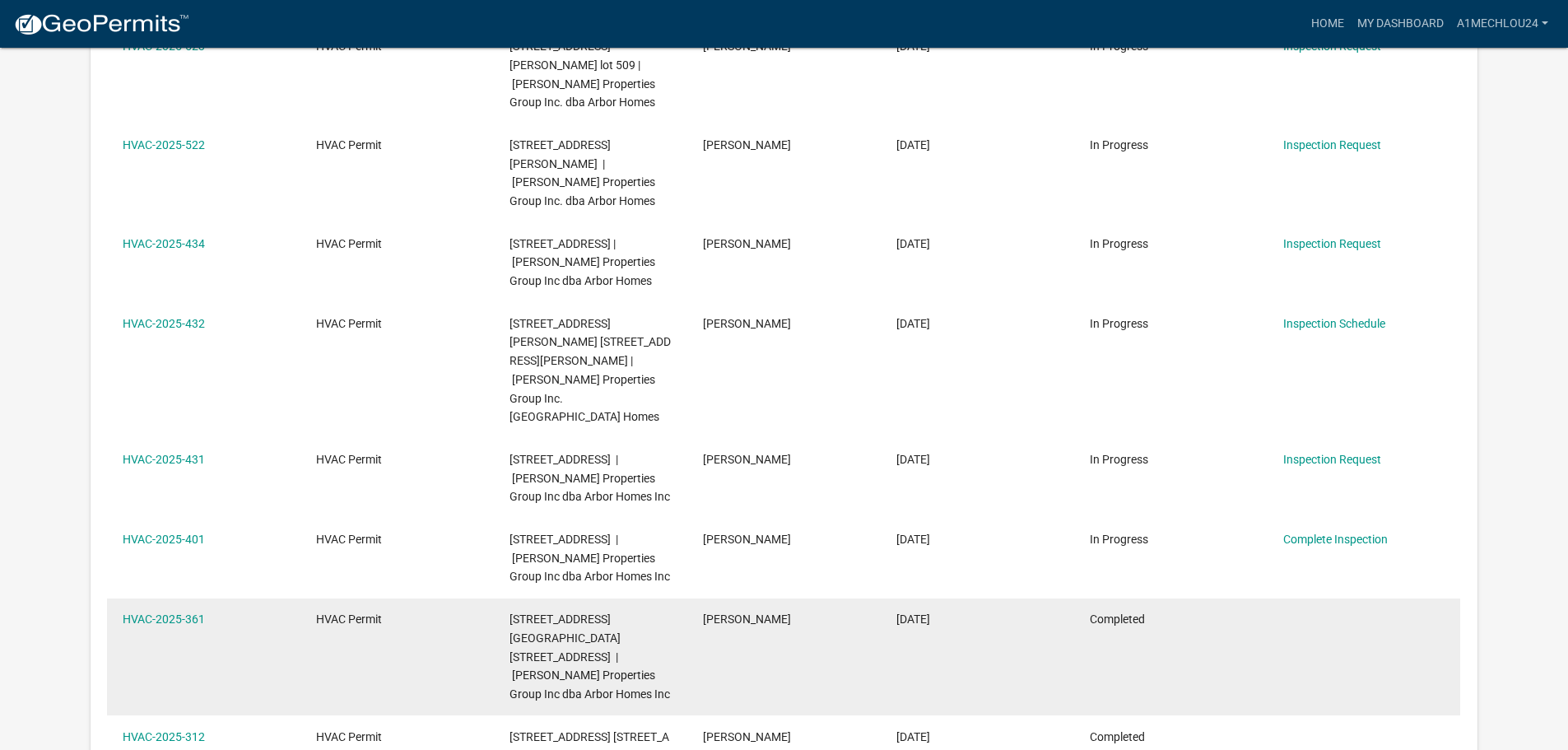
scroll to position [513, 0]
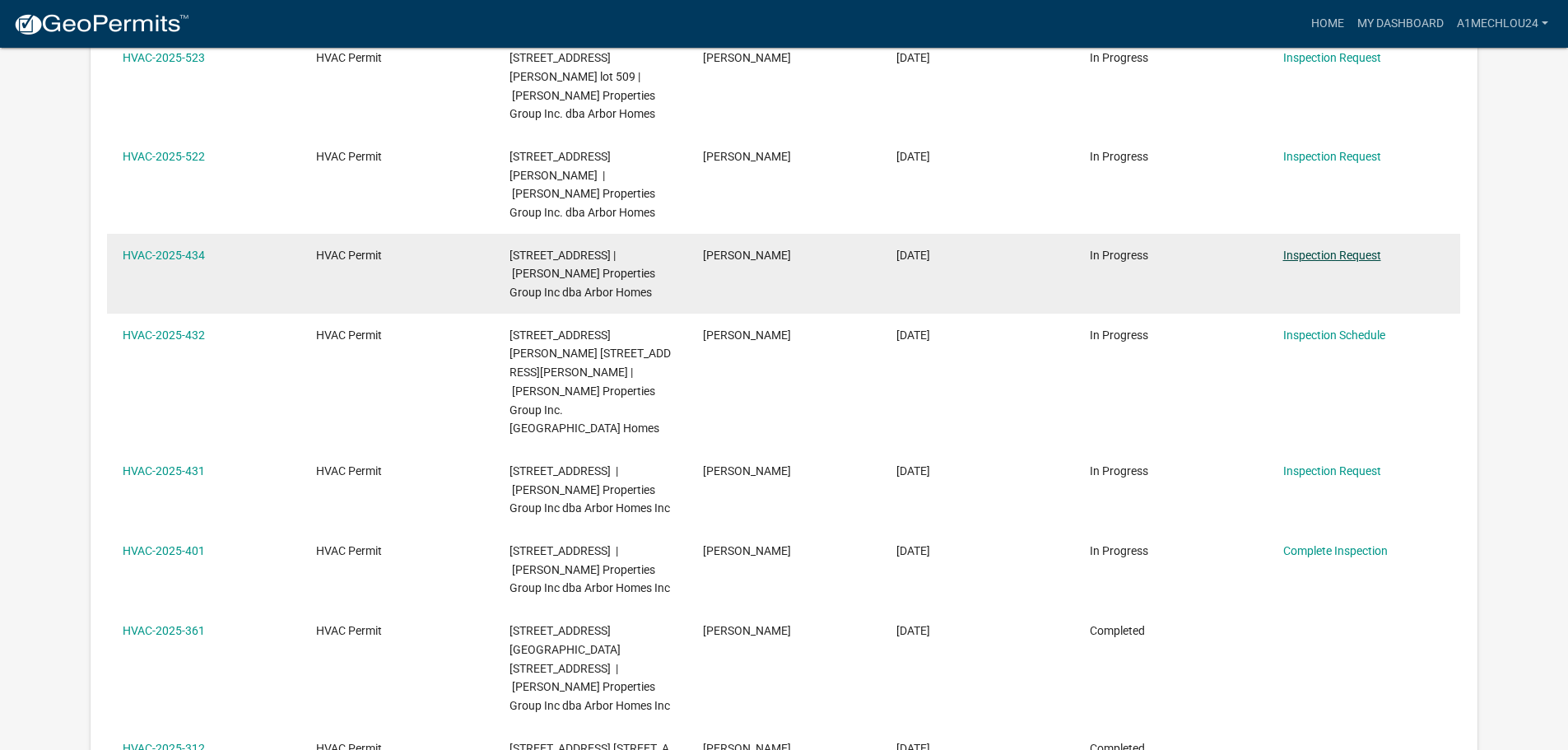
click at [1345, 249] on link "Inspection Request" at bounding box center [1332, 255] width 98 height 13
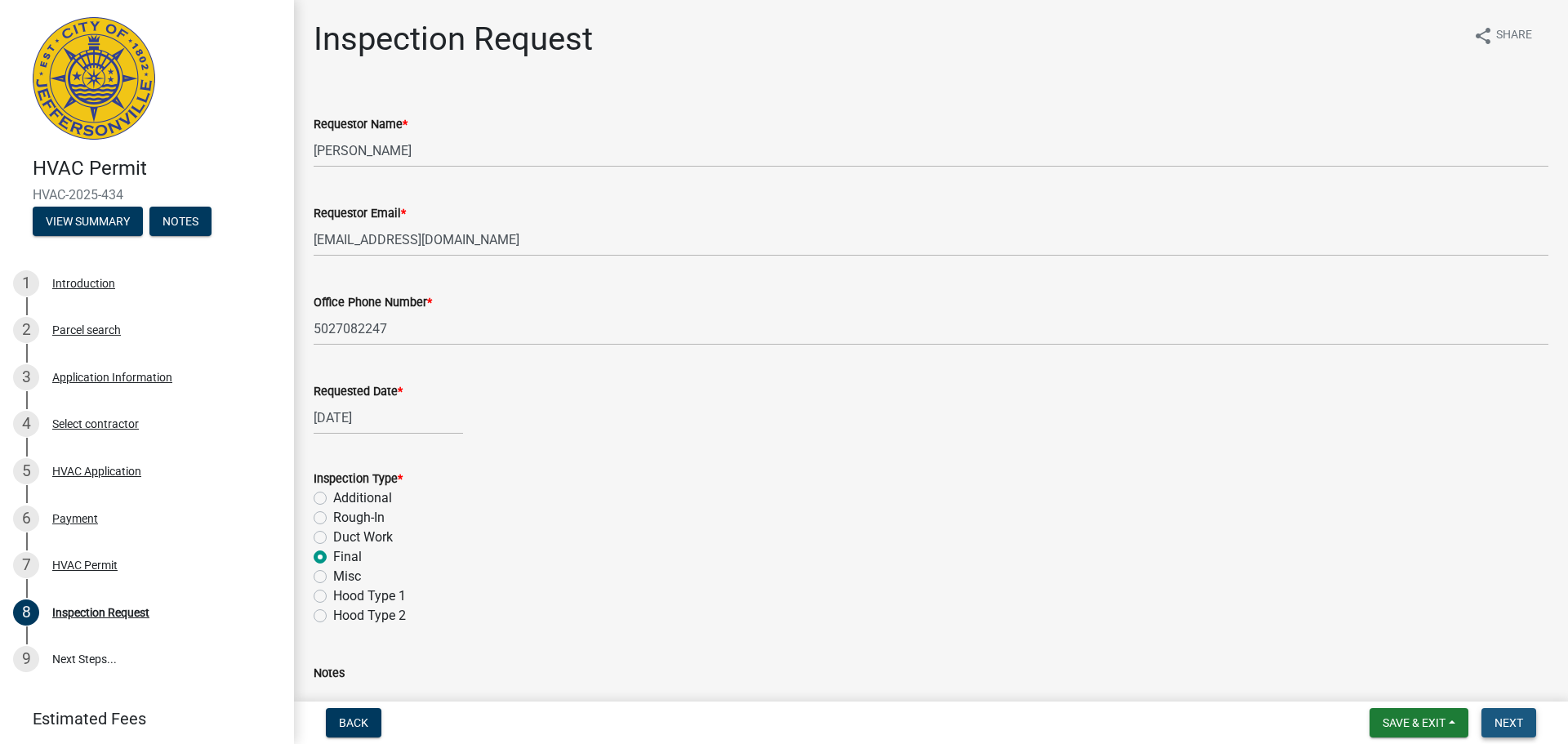
click at [1516, 723] on span "Next" at bounding box center [1508, 722] width 29 height 13
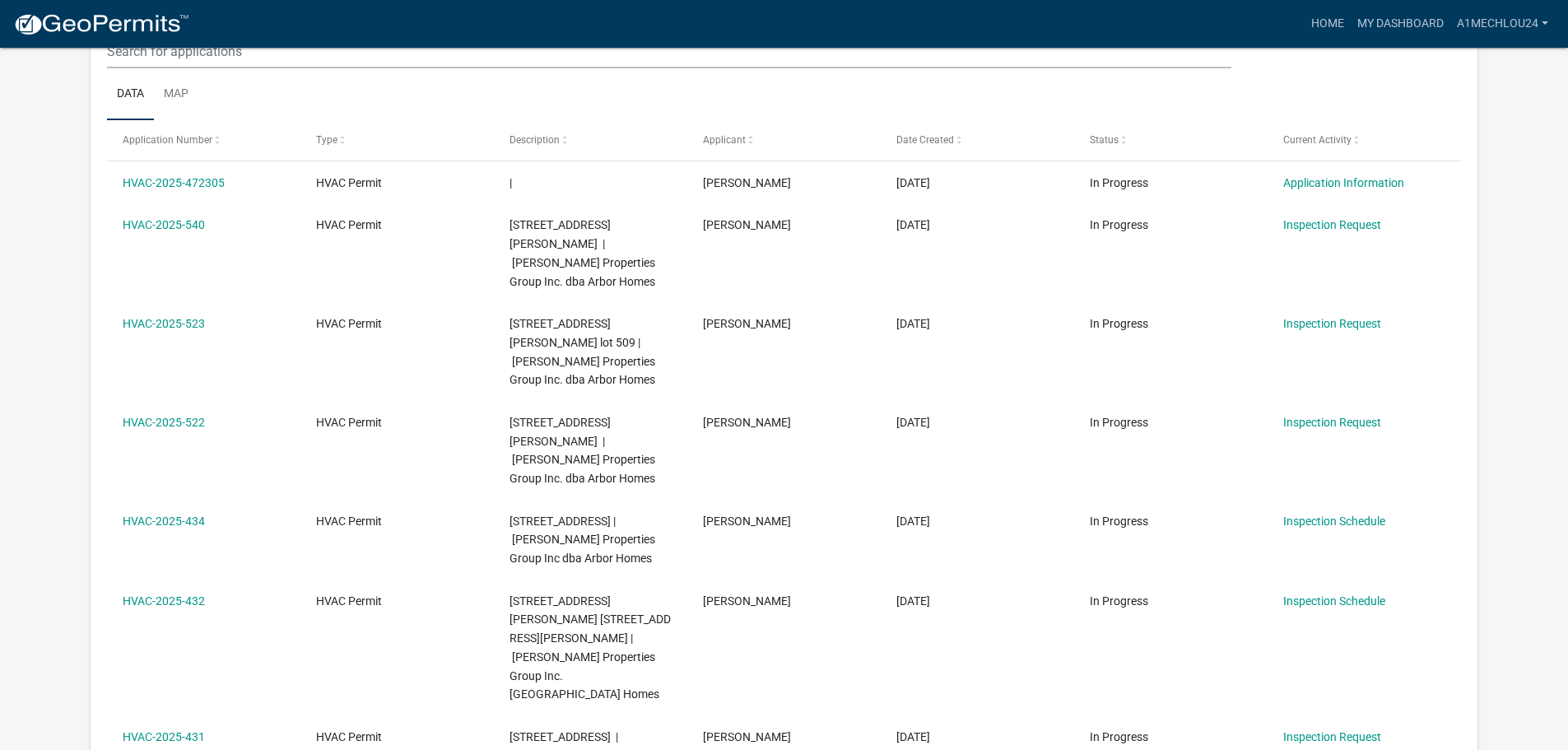
scroll to position [218, 0]
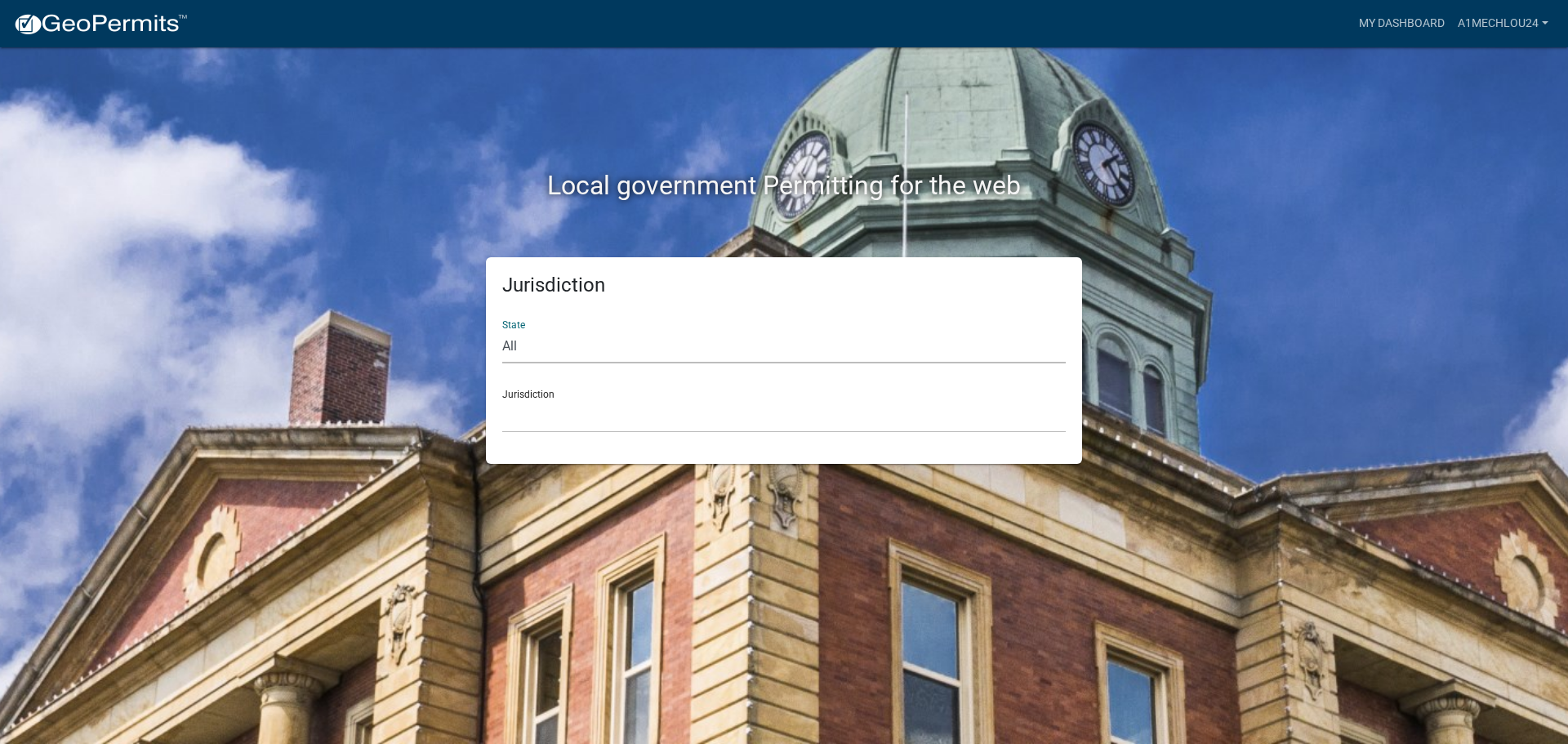
click at [566, 352] on select "All [US_STATE] [US_STATE] [US_STATE] [US_STATE] [US_STATE] [US_STATE] [US_STATE…" at bounding box center [784, 346] width 564 height 34
select select "[US_STATE]"
click at [502, 330] on select "All [US_STATE] [US_STATE] [US_STATE] [US_STATE] [US_STATE] [US_STATE] [US_STATE…" at bounding box center [784, 346] width 564 height 34
click at [541, 432] on div "Jurisdiction State All [US_STATE] [US_STATE] [US_STATE] [US_STATE] [US_STATE] […" at bounding box center [784, 360] width 596 height 207
click at [541, 419] on select "City of [GEOGRAPHIC_DATA], [US_STATE] City of [GEOGRAPHIC_DATA], [US_STATE] Cit…" at bounding box center [784, 416] width 564 height 34
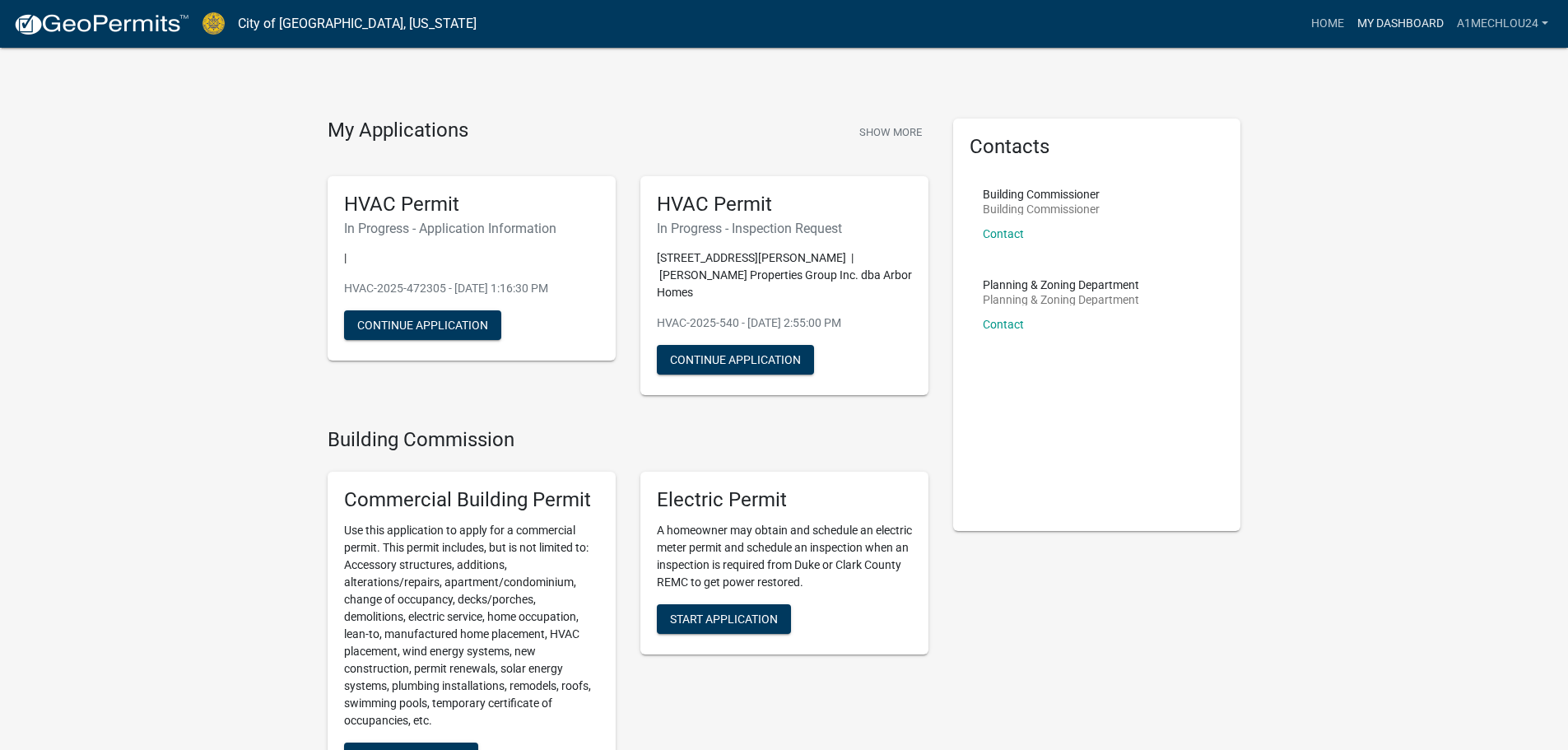
click at [1427, 19] on link "My Dashboard" at bounding box center [1400, 24] width 100 height 31
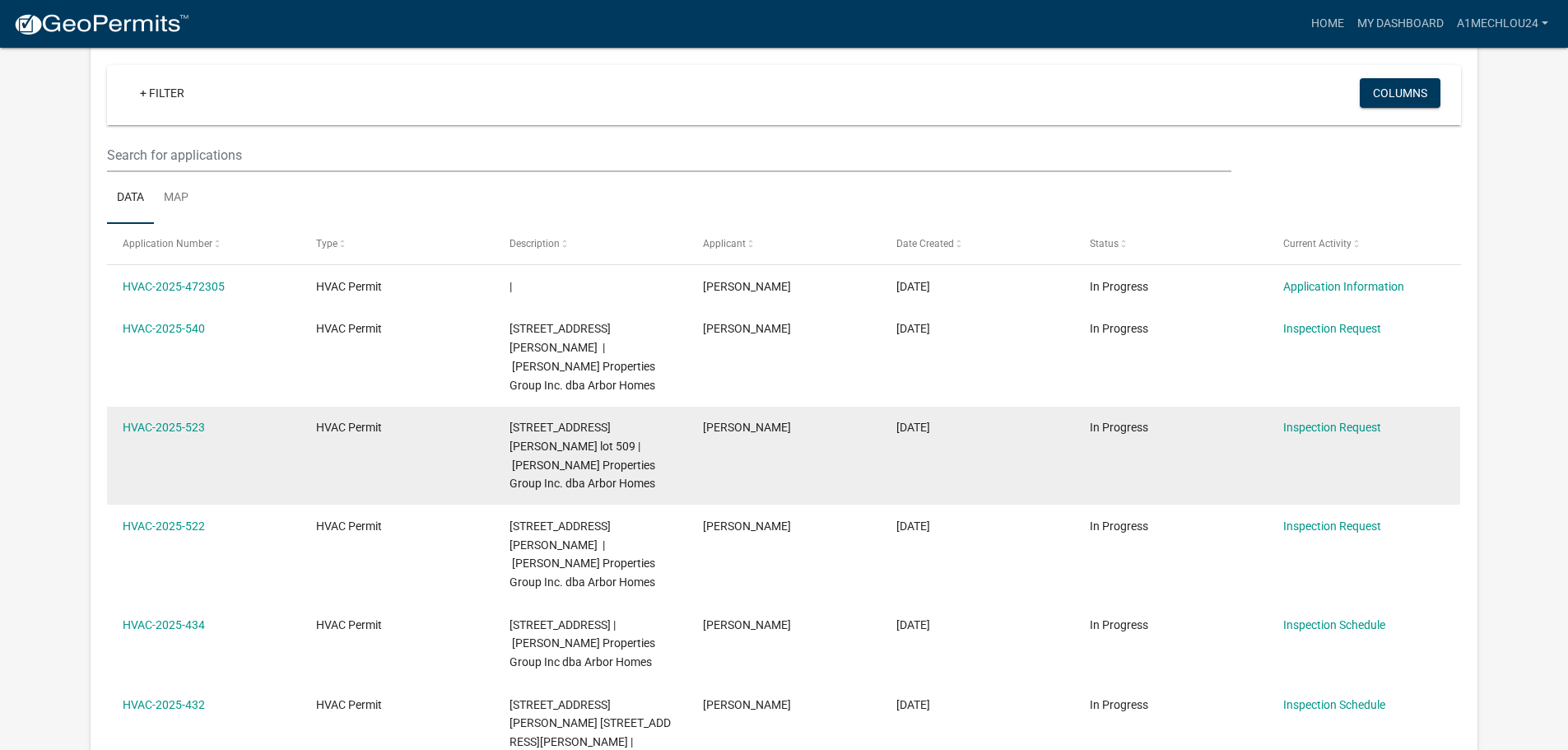
scroll to position [165, 0]
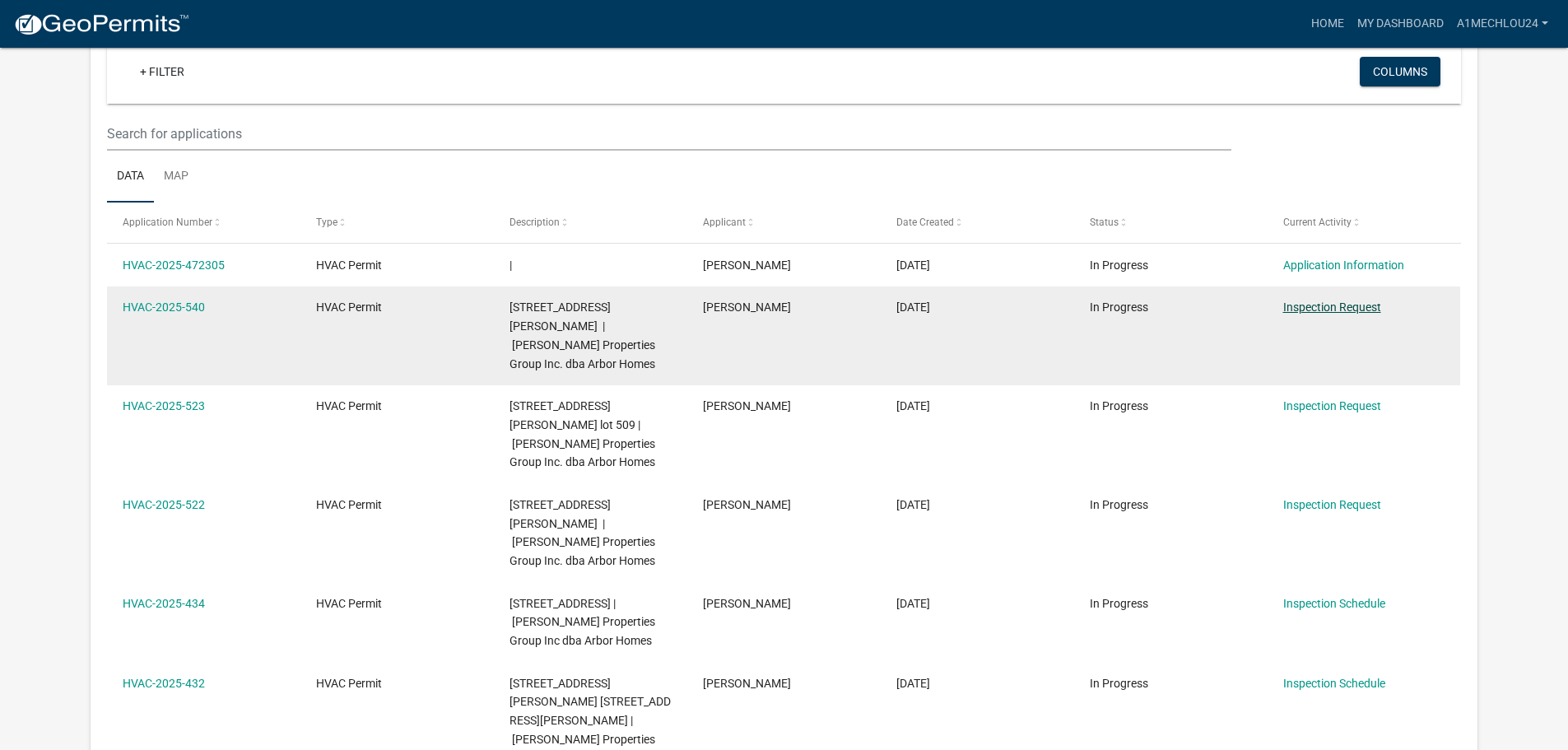
click at [1347, 306] on link "Inspection Request" at bounding box center [1332, 306] width 98 height 13
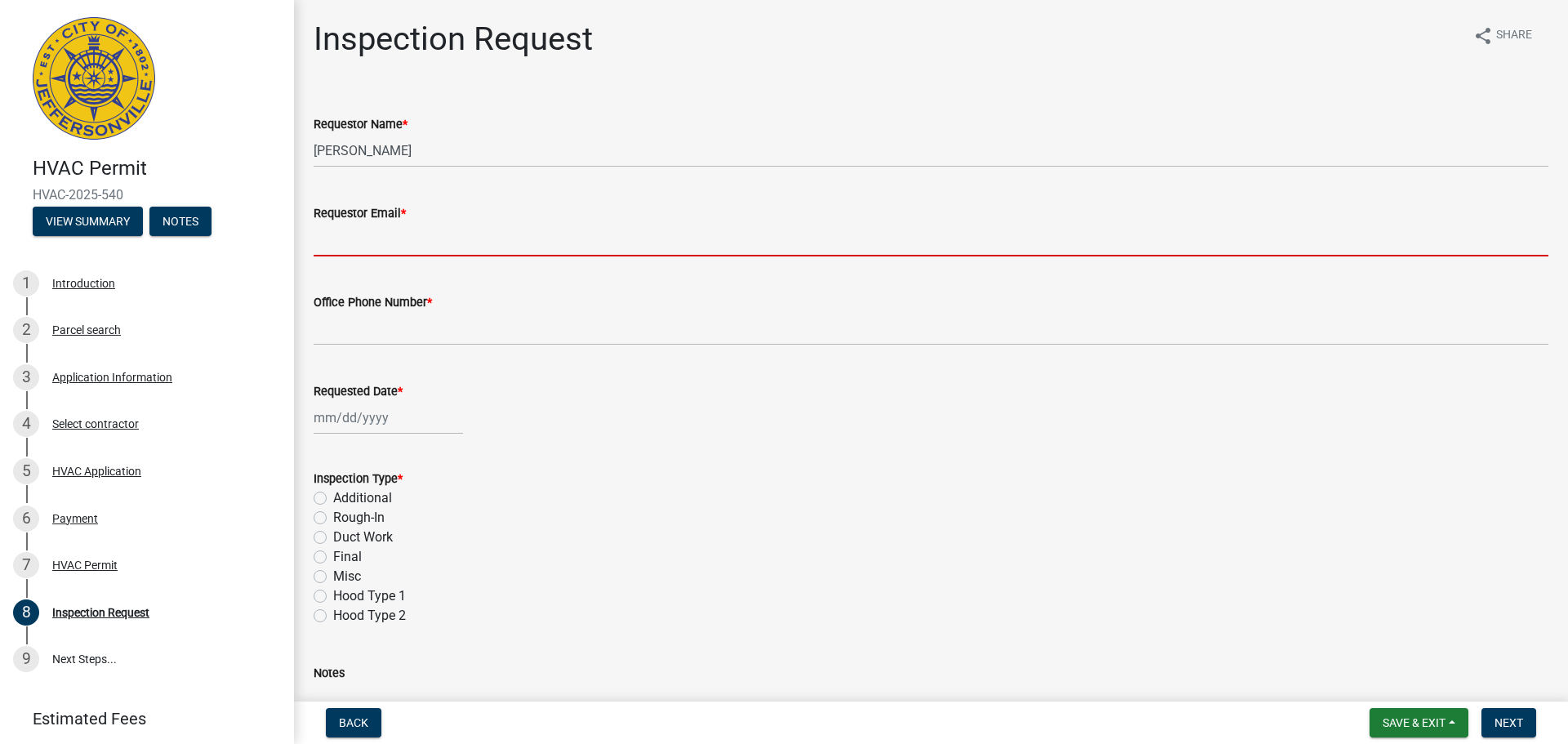
click at [366, 243] on input "Requestor Email *" at bounding box center [931, 239] width 1235 height 34
type input "[EMAIL_ADDRESS][DOMAIN_NAME]"
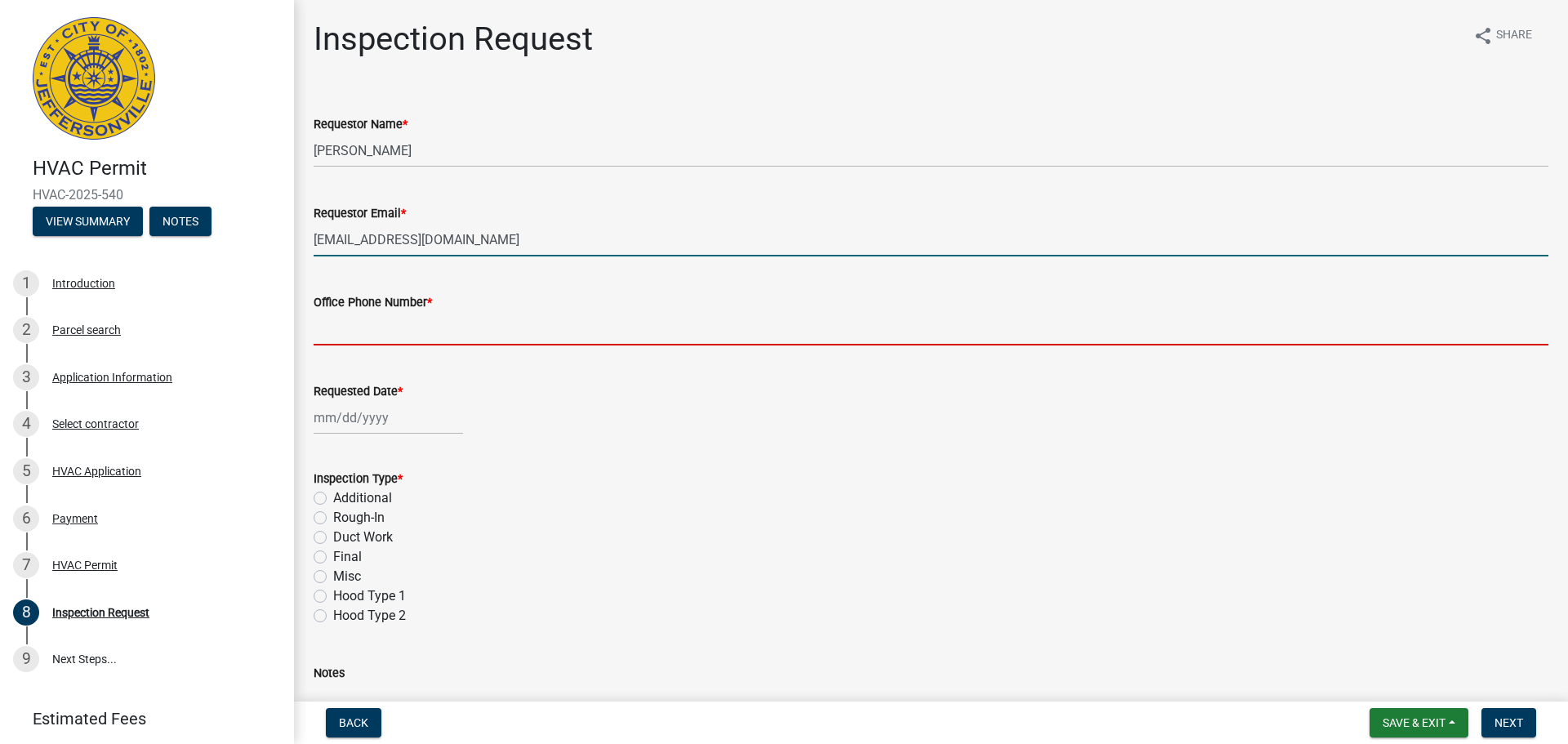
type input "5027082247"
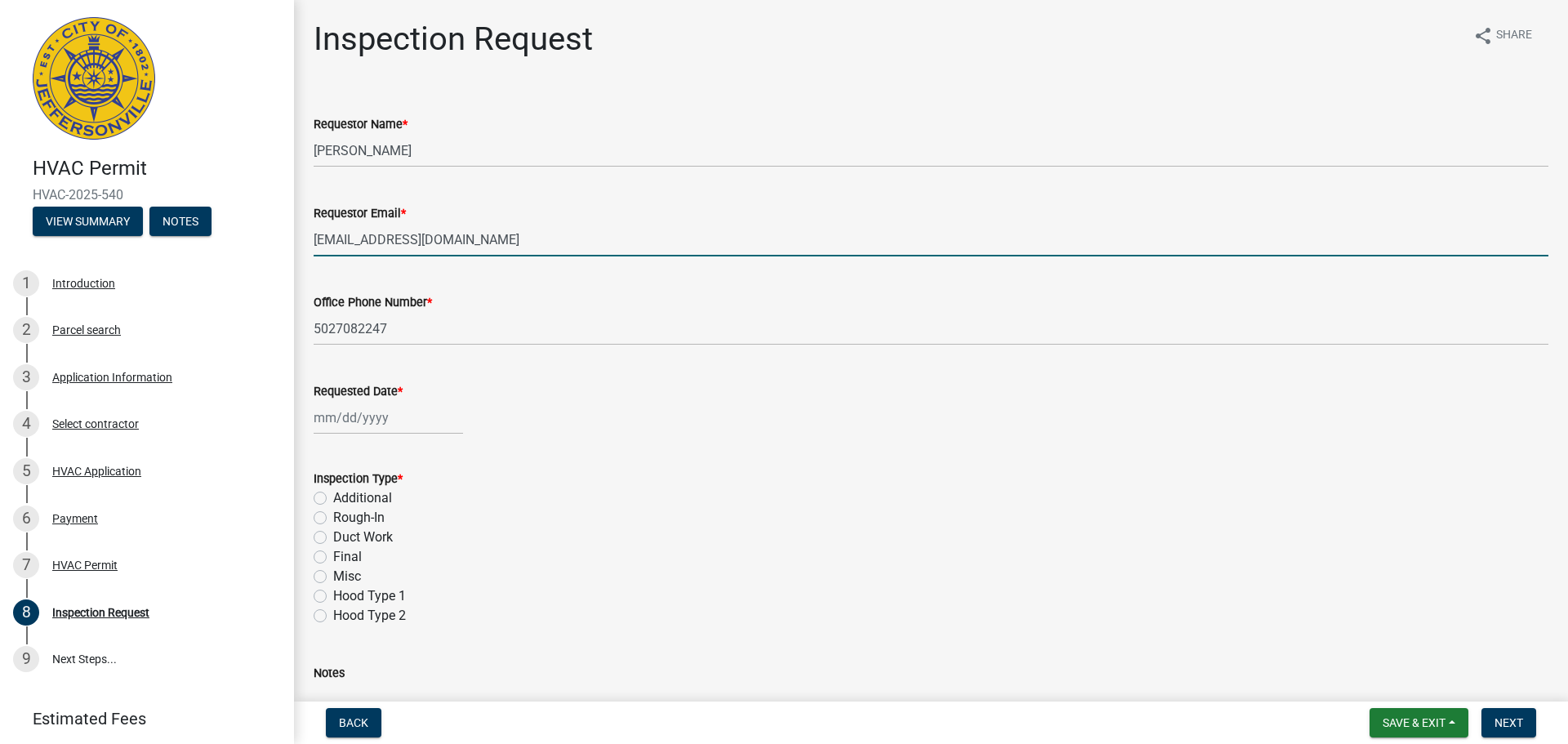
select select "9"
select select "2025"
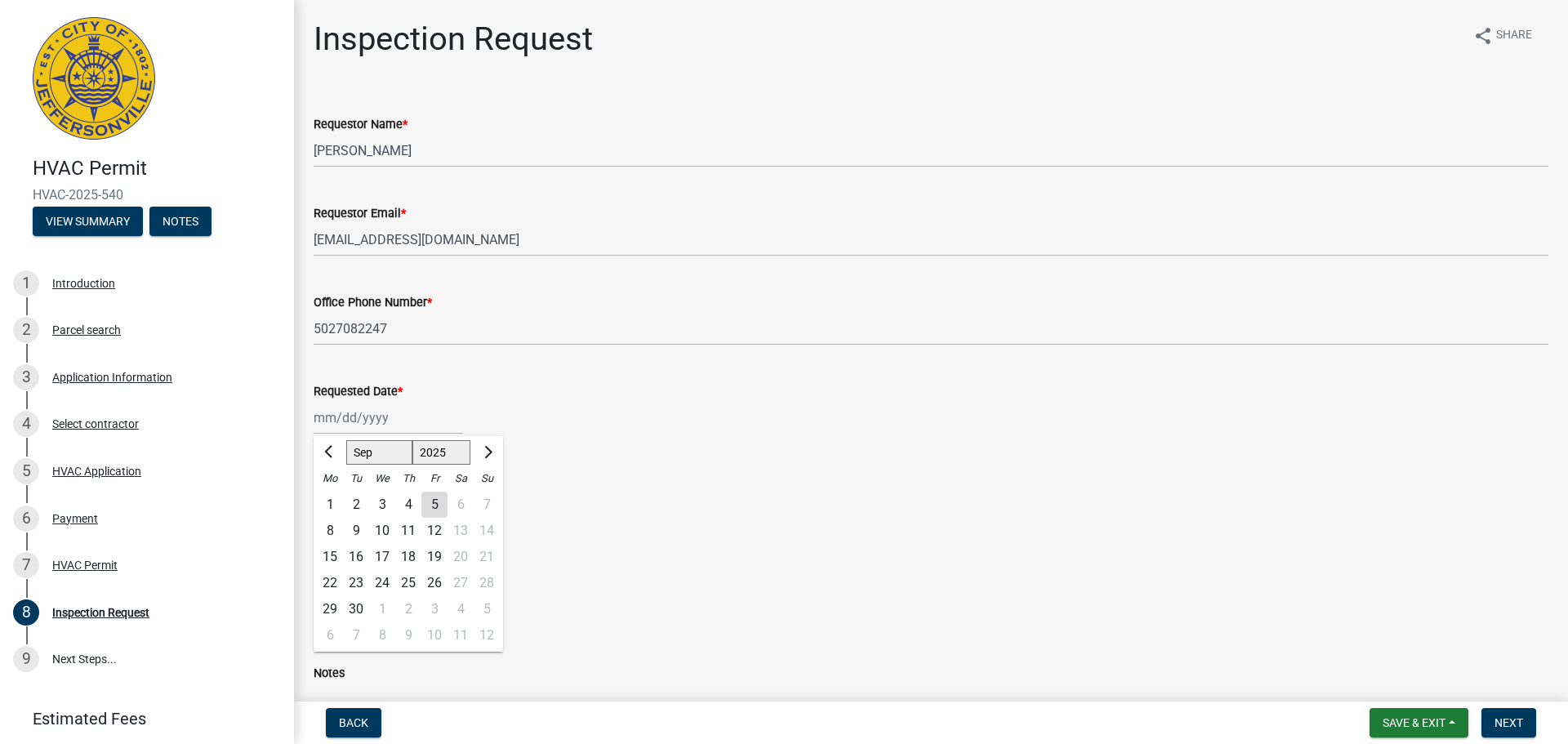
click at [329, 414] on div "[PERSON_NAME] Feb Mar Apr [PERSON_NAME][DATE] Oct Nov [DATE] 1526 1527 1528 152…" at bounding box center [388, 417] width 150 height 34
click at [330, 529] on div "8" at bounding box center [330, 531] width 26 height 26
type input "[DATE]"
click at [334, 518] on label "Rough-In" at bounding box center [359, 517] width 51 height 20
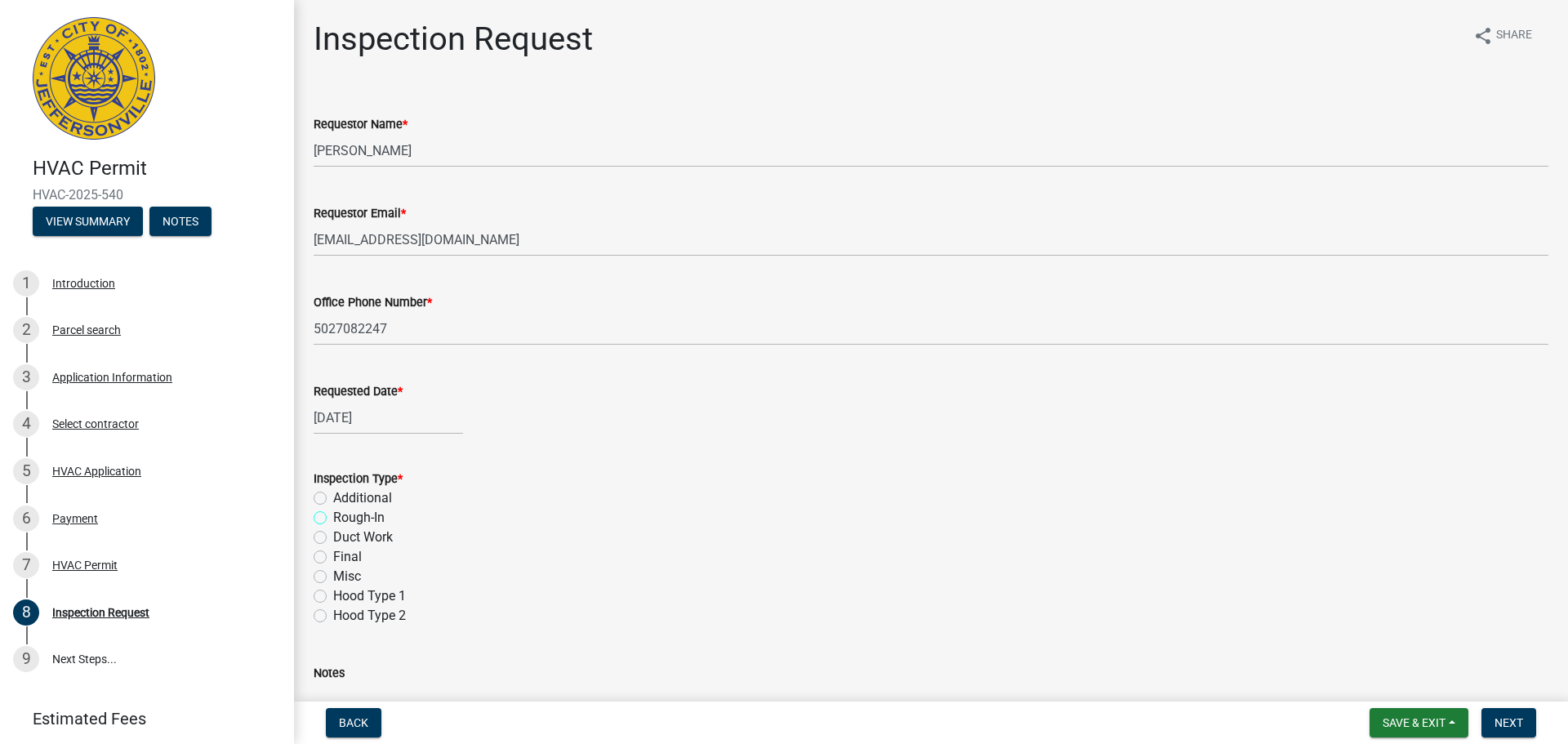
click at [334, 518] on input "Rough-In" at bounding box center [339, 513] width 10 height 10
radio input "true"
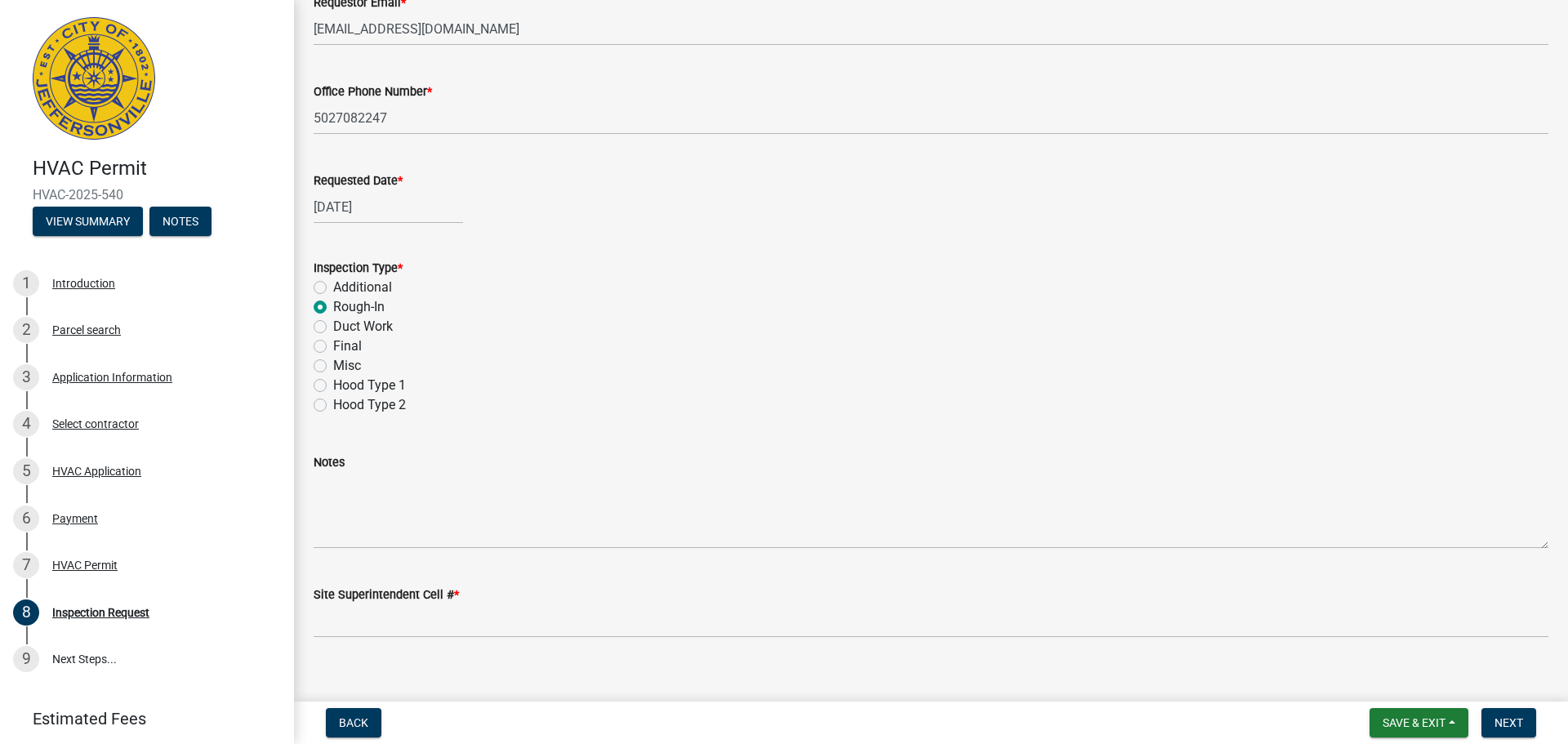
scroll to position [230, 0]
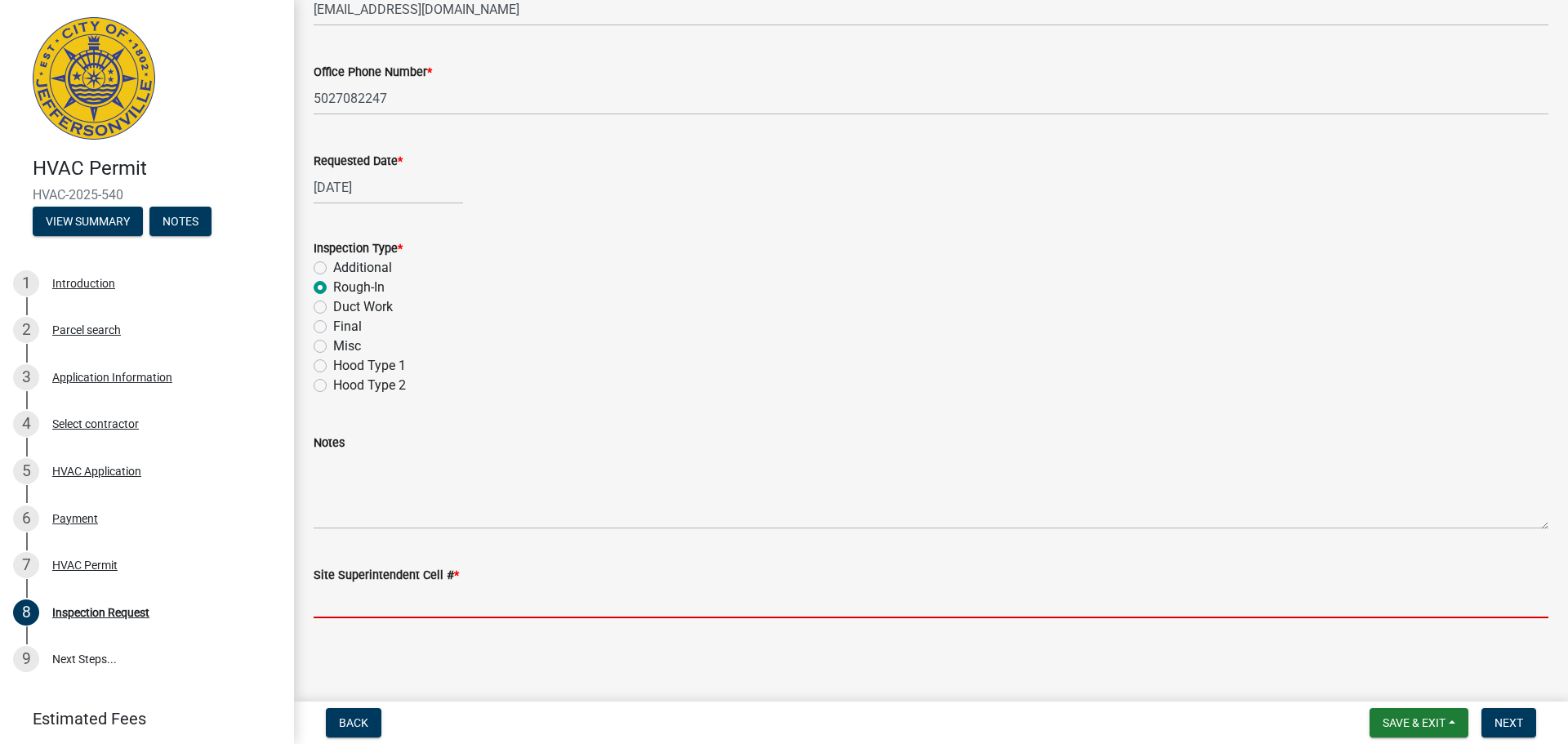
click at [344, 609] on input "Site Superintendent Cell # *" at bounding box center [931, 601] width 1235 height 34
type input "[PHONE_NUMBER]"
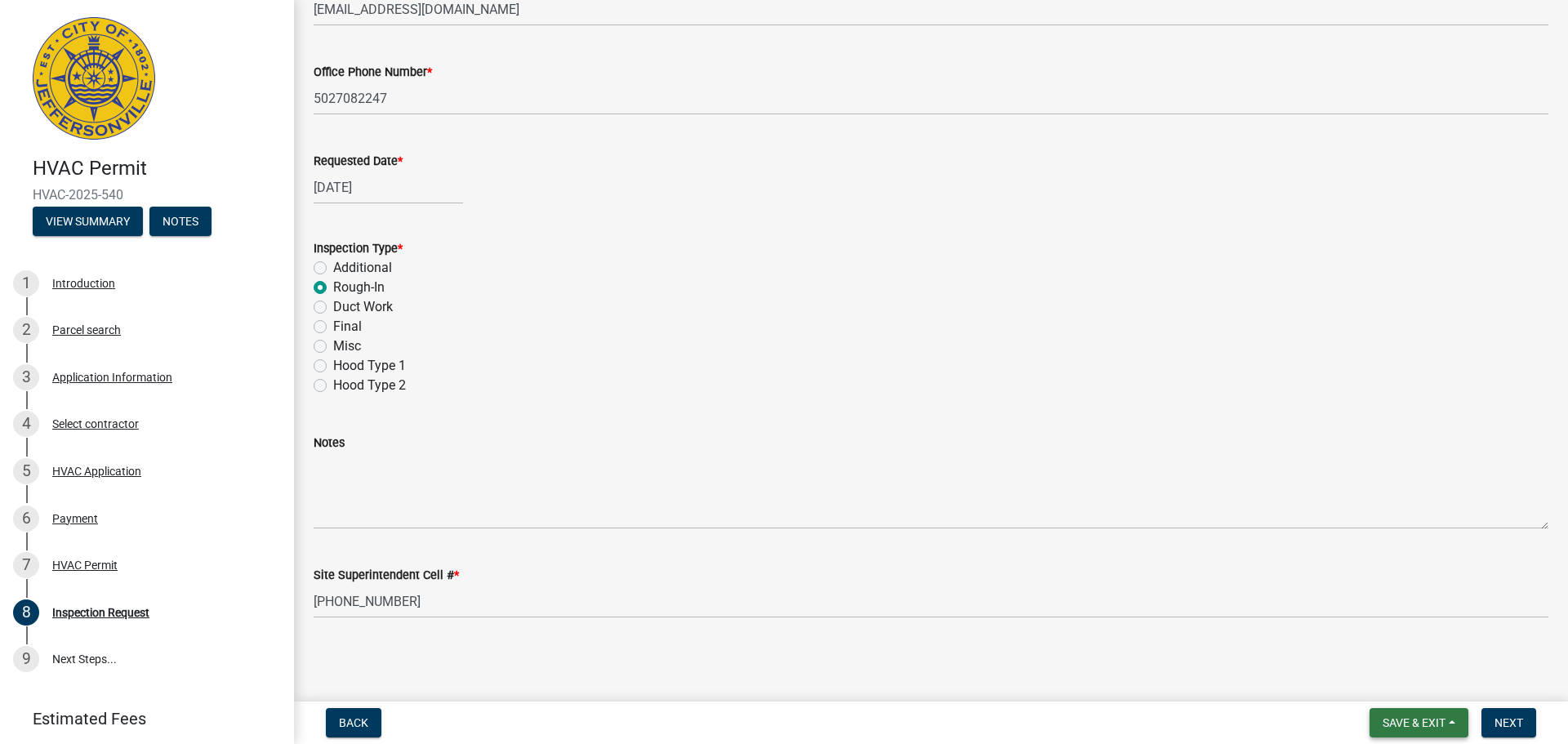
click at [1417, 727] on span "Save & Exit" at bounding box center [1414, 722] width 63 height 13
click at [1397, 682] on button "Save & Exit" at bounding box center [1403, 680] width 131 height 39
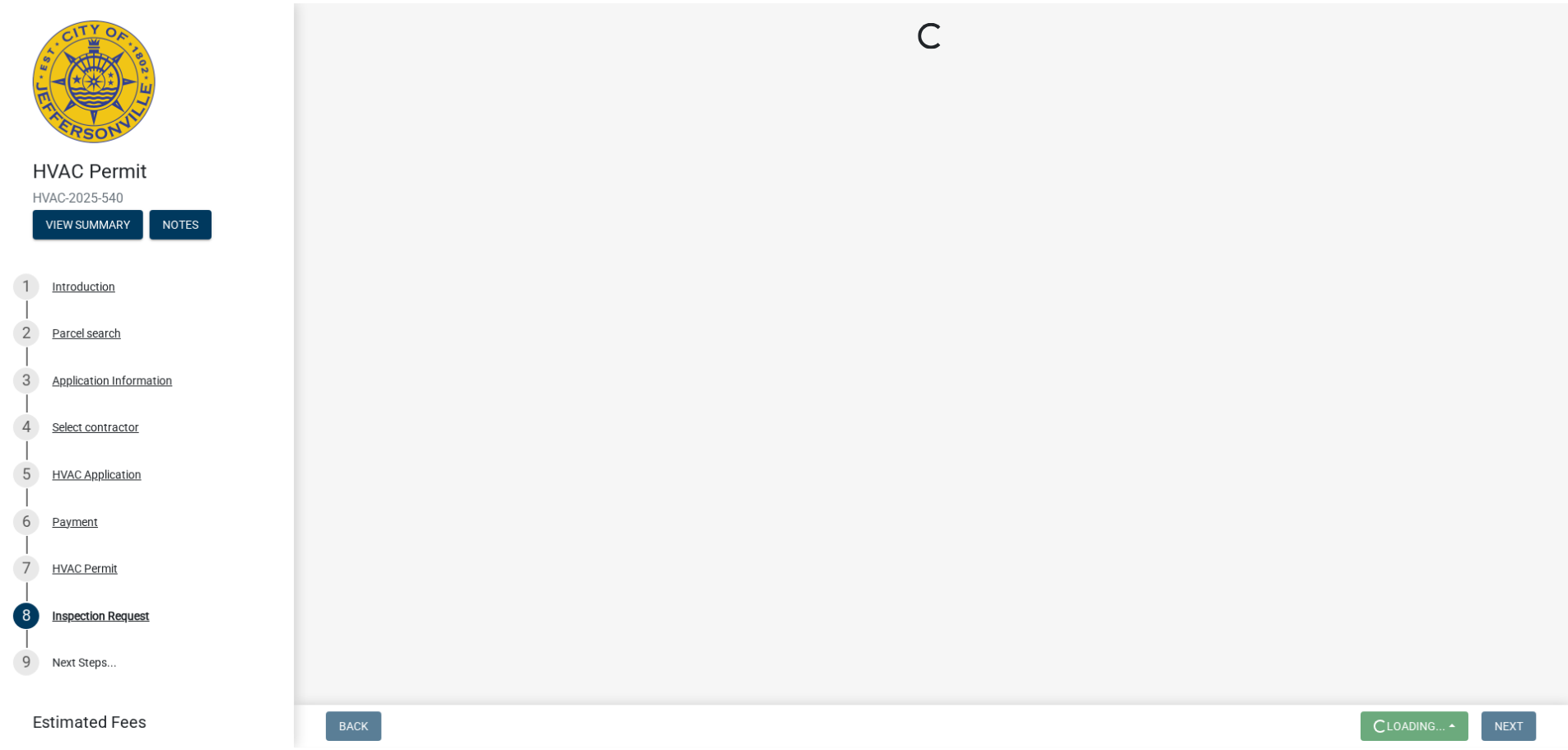
scroll to position [0, 0]
